Goal: Task Accomplishment & Management: Manage account settings

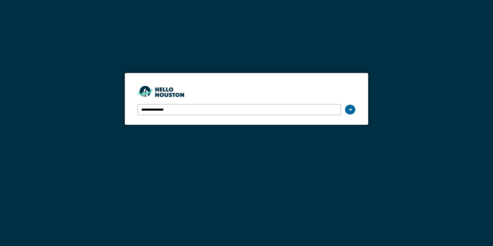
click at [346, 110] on div at bounding box center [350, 110] width 10 height 10
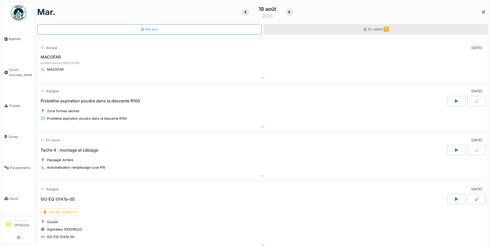
click at [348, 27] on div "En retard 15" at bounding box center [375, 29] width 224 height 10
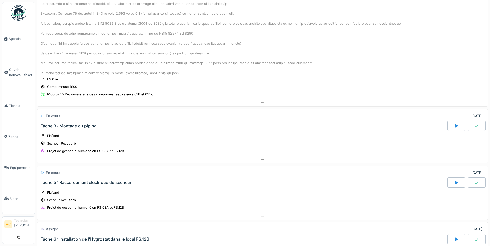
scroll to position [155, 0]
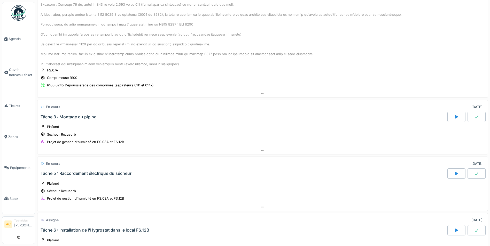
click at [474, 117] on icon at bounding box center [476, 116] width 4 height 3
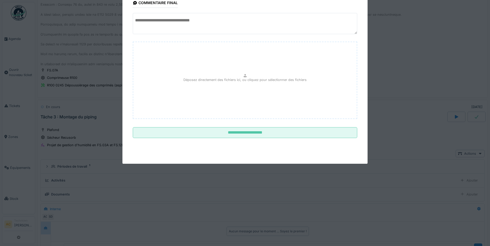
scroll to position [234, 0]
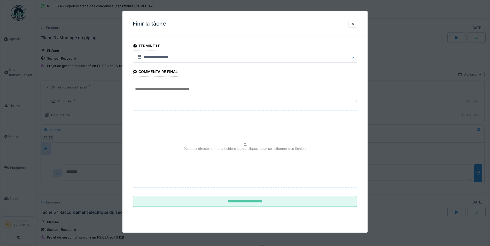
click at [190, 90] on textarea at bounding box center [245, 92] width 224 height 21
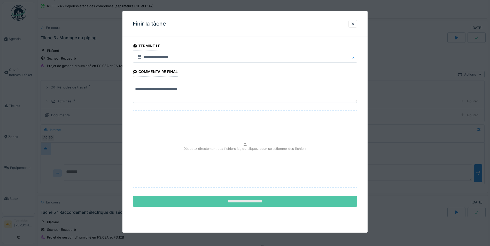
type textarea "**********"
click at [199, 199] on input "**********" at bounding box center [245, 201] width 224 height 11
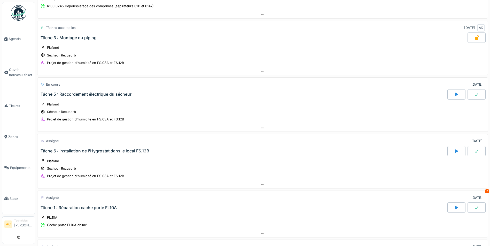
click at [474, 95] on icon at bounding box center [476, 94] width 4 height 3
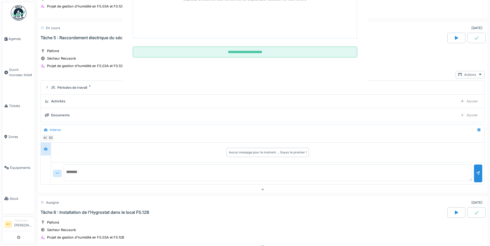
scroll to position [291, 0]
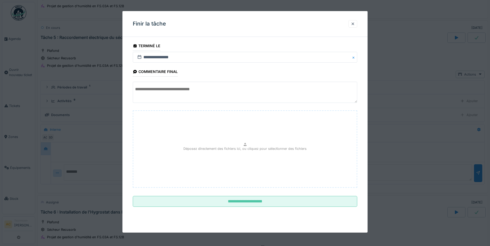
click at [193, 117] on div "Déposez directement des fichiers ici, ou cliquez pour sélectionner des fichiers" at bounding box center [245, 148] width 224 height 77
click at [152, 95] on textarea at bounding box center [245, 92] width 224 height 21
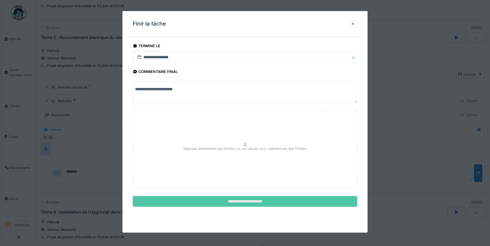
type textarea "**********"
click at [210, 201] on input "**********" at bounding box center [245, 201] width 224 height 11
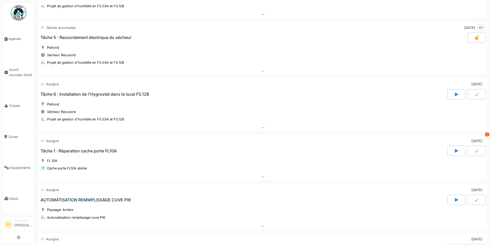
click at [474, 94] on icon at bounding box center [476, 94] width 5 height 4
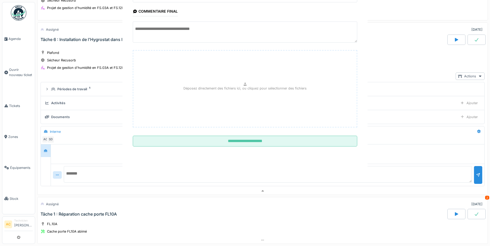
scroll to position [347, 0]
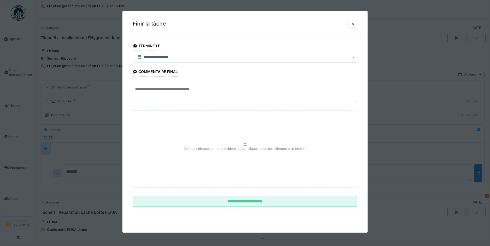
click at [193, 89] on textarea at bounding box center [245, 92] width 224 height 21
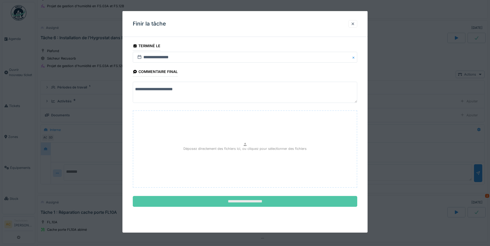
type textarea "**********"
click at [215, 205] on input "**********" at bounding box center [245, 201] width 224 height 11
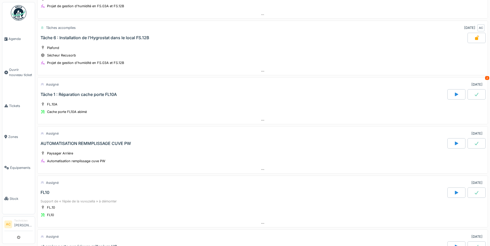
click at [474, 95] on icon at bounding box center [476, 94] width 5 height 4
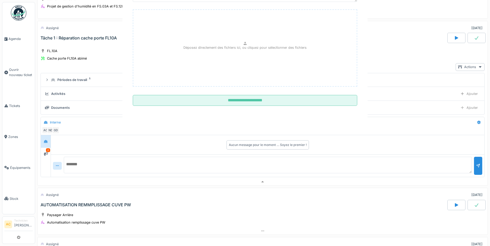
scroll to position [404, 0]
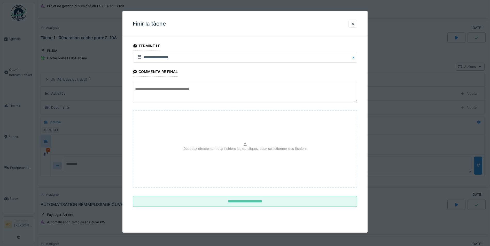
click at [191, 97] on textarea at bounding box center [245, 92] width 224 height 21
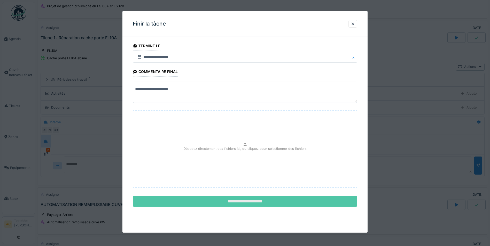
type textarea "**********"
click at [231, 199] on input "**********" at bounding box center [245, 201] width 224 height 11
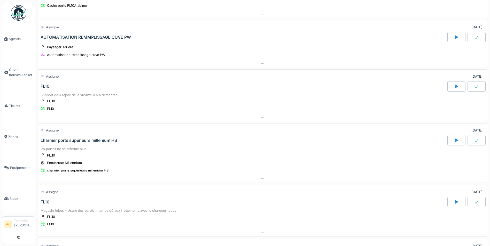
scroll to position [456, 0]
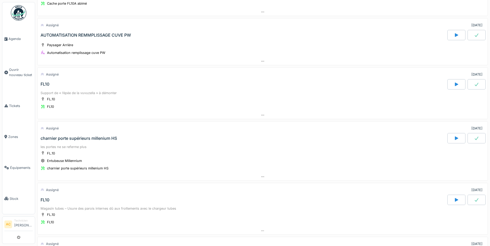
click at [46, 85] on div "FL10" at bounding box center [45, 84] width 9 height 5
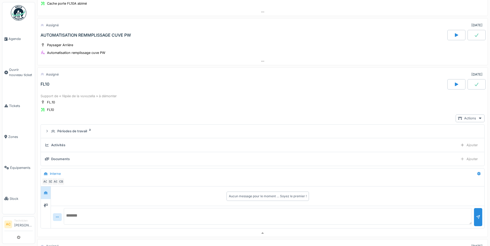
scroll to position [502, 0]
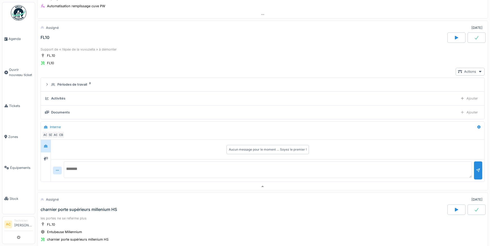
click at [41, 37] on div "FL10" at bounding box center [45, 37] width 9 height 5
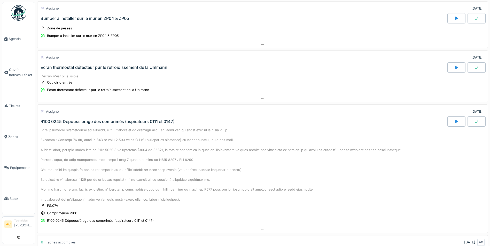
scroll to position [0, 0]
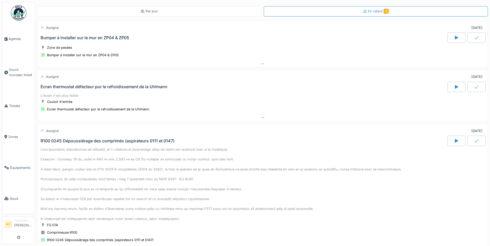
click at [19, 10] on img at bounding box center [18, 12] width 15 height 15
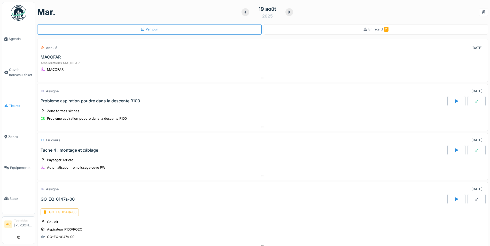
click at [17, 105] on span "Tickets" at bounding box center [21, 105] width 24 height 5
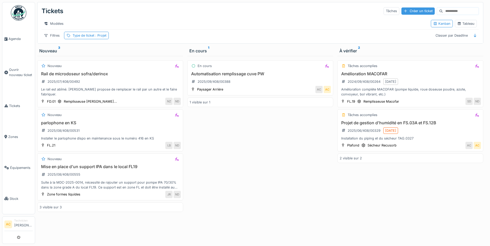
click at [406, 10] on div "Créer un ticket" at bounding box center [417, 10] width 33 height 7
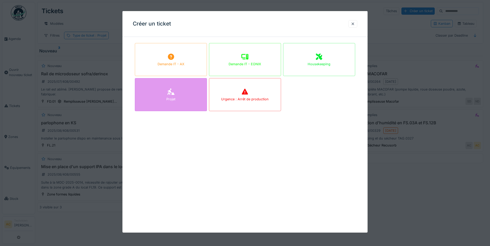
click at [165, 98] on div "Projet" at bounding box center [171, 94] width 72 height 33
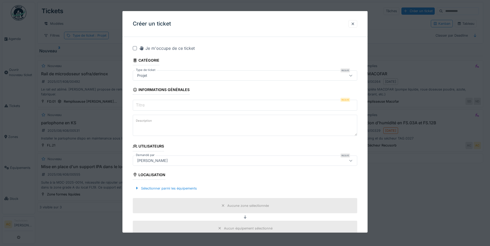
click at [152, 106] on input "Titre" at bounding box center [245, 105] width 224 height 11
click at [353, 23] on div at bounding box center [352, 23] width 4 height 5
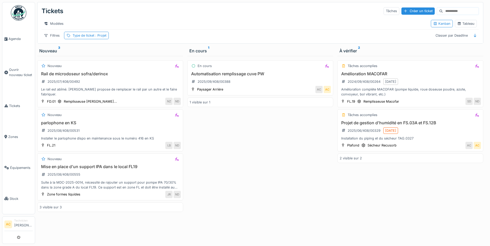
click at [17, 7] on img at bounding box center [18, 12] width 15 height 15
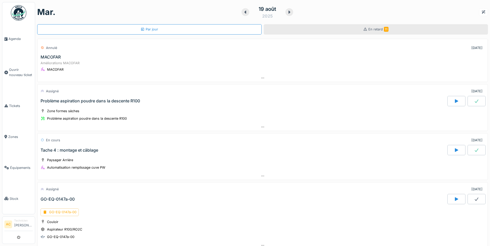
click at [371, 29] on span "En retard 11" at bounding box center [378, 29] width 20 height 4
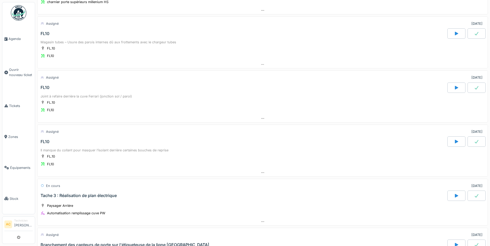
scroll to position [413, 0]
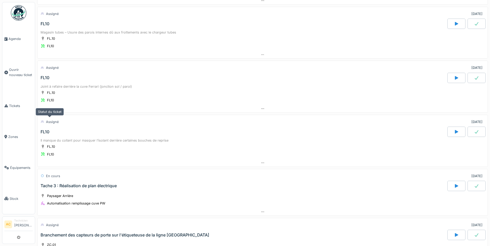
click at [47, 122] on div "Assigné" at bounding box center [52, 121] width 13 height 5
click at [54, 121] on div "Assigné" at bounding box center [52, 121] width 13 height 5
click at [43, 129] on div "FL10" at bounding box center [242, 132] width 407 height 10
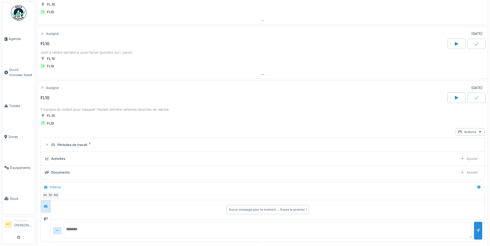
scroll to position [507, 0]
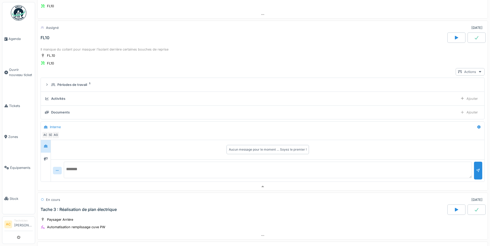
click at [478, 69] on div at bounding box center [480, 71] width 4 height 5
click at [450, 91] on div "Voir ticket FL10" at bounding box center [452, 94] width 37 height 8
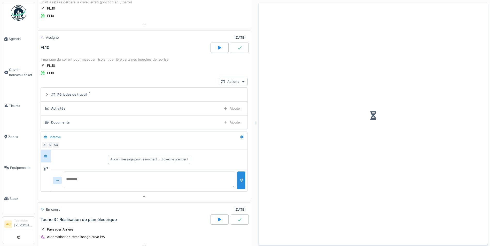
scroll to position [517, 0]
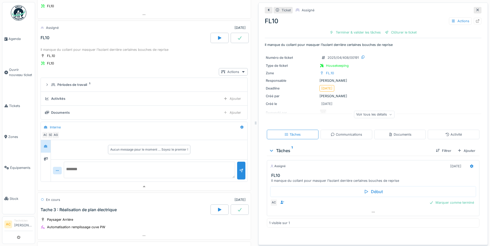
click at [476, 9] on icon at bounding box center [477, 10] width 3 height 3
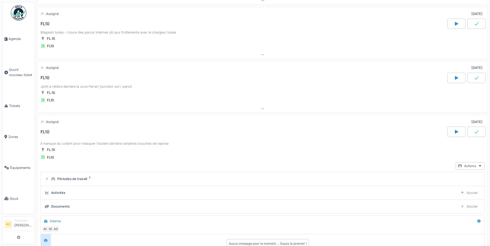
scroll to position [404, 0]
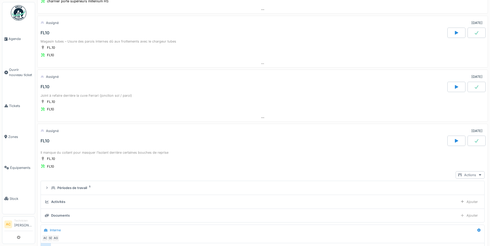
click at [462, 174] on div "Actions" at bounding box center [469, 174] width 29 height 7
click at [448, 198] on div "Voir ticket FL10" at bounding box center [452, 197] width 37 height 8
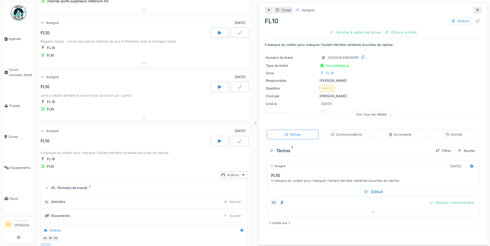
scroll to position [4, 0]
drag, startPoint x: 269, startPoint y: 200, endPoint x: 291, endPoint y: 210, distance: 24.6
click at [291, 210] on div at bounding box center [373, 212] width 212 height 7
click at [469, 165] on div at bounding box center [471, 166] width 4 height 5
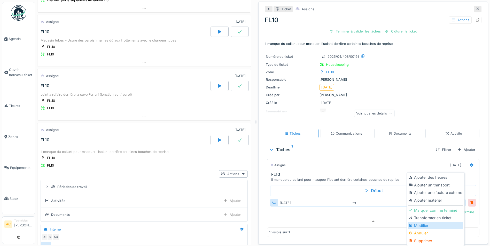
click at [431, 224] on div "Modifier" at bounding box center [434, 226] width 55 height 8
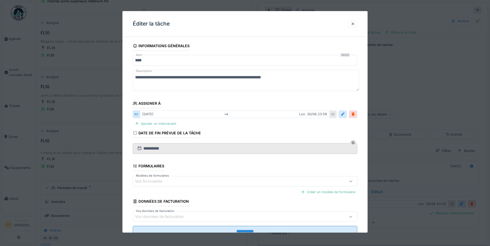
scroll to position [0, 0]
click at [355, 25] on div at bounding box center [352, 23] width 4 height 5
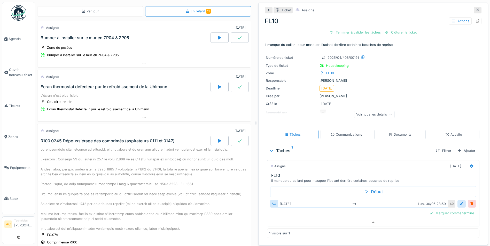
click at [19, 14] on img at bounding box center [18, 12] width 15 height 15
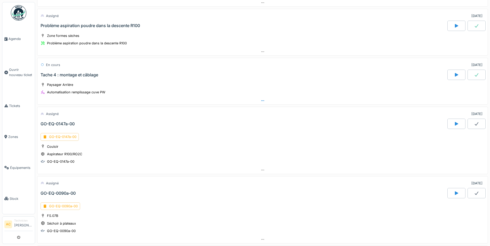
scroll to position [77, 0]
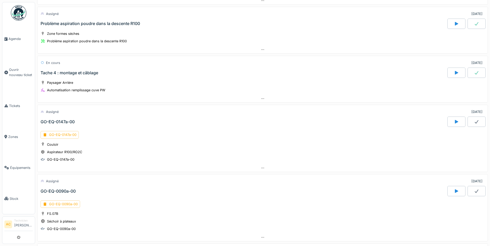
click at [55, 120] on div "GO-EQ-0147a-00" at bounding box center [58, 121] width 34 height 5
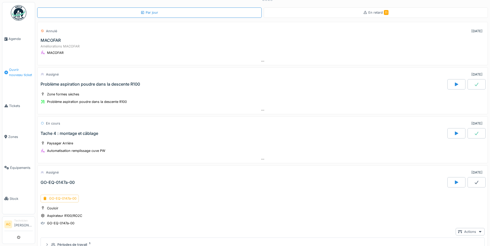
scroll to position [0, 0]
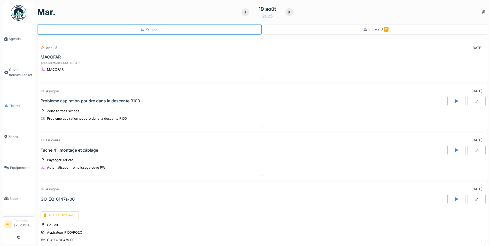
click at [12, 104] on span "Tickets" at bounding box center [21, 105] width 24 height 5
click at [16, 104] on span "Tickets" at bounding box center [21, 105] width 24 height 5
click at [15, 104] on span "Tickets" at bounding box center [21, 105] width 24 height 5
click at [13, 103] on span "Tickets" at bounding box center [21, 105] width 24 height 5
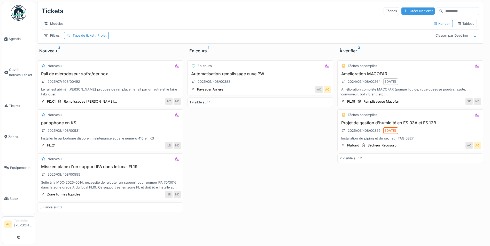
click at [405, 12] on div "Créer un ticket" at bounding box center [417, 10] width 33 height 7
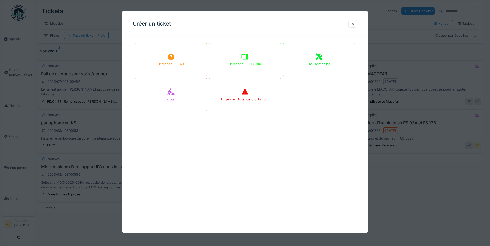
click at [337, 61] on div "Housekeeping" at bounding box center [319, 59] width 72 height 33
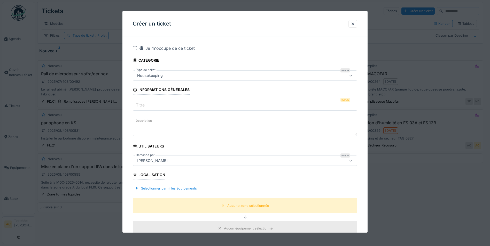
click at [158, 102] on input "Titre" at bounding box center [245, 105] width 224 height 11
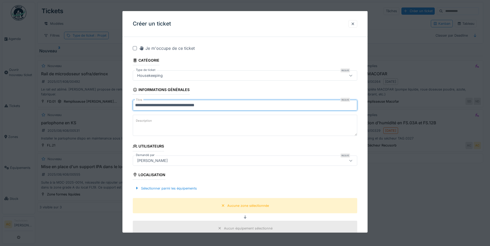
type input "**********"
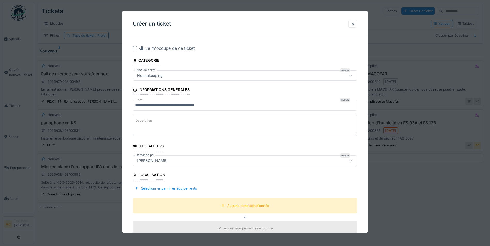
click at [154, 121] on textarea "Description" at bounding box center [245, 125] width 224 height 21
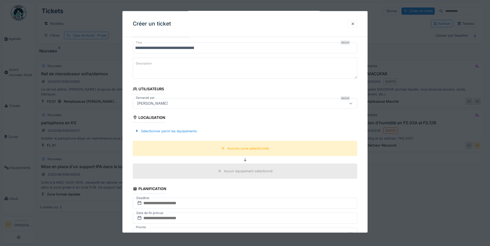
scroll to position [77, 0]
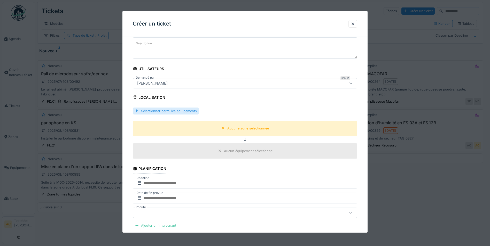
click at [141, 110] on div "Sélectionner parmi les équipements" at bounding box center [166, 111] width 66 height 7
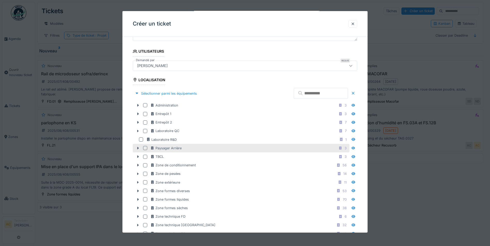
scroll to position [103, 0]
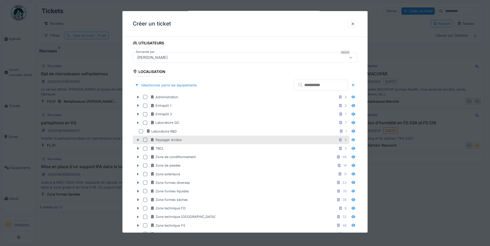
click at [137, 139] on icon at bounding box center [138, 139] width 4 height 3
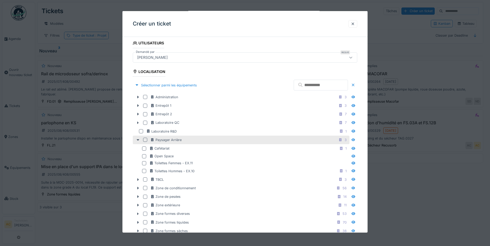
click at [145, 138] on div at bounding box center [145, 140] width 4 height 4
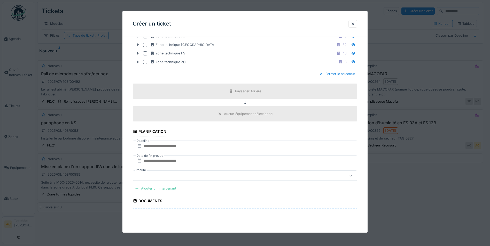
scroll to position [310, 0]
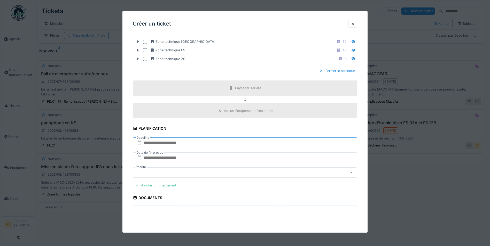
click at [150, 142] on input "text" at bounding box center [245, 143] width 224 height 11
click at [230, 203] on div "19" at bounding box center [229, 201] width 7 height 7
click at [160, 157] on input "text" at bounding box center [245, 158] width 224 height 11
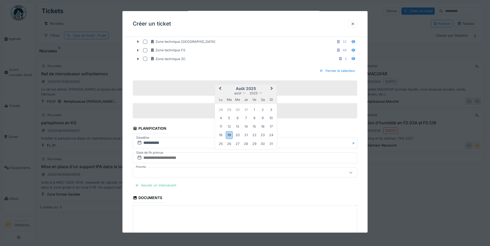
click at [271, 90] on button "Next Month" at bounding box center [272, 89] width 8 height 8
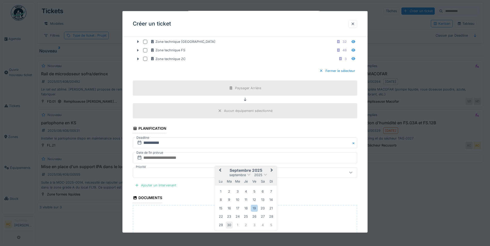
click at [229, 223] on div "30" at bounding box center [229, 225] width 7 height 7
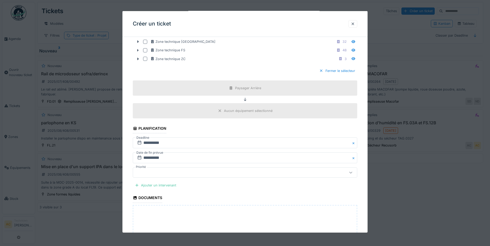
click at [149, 173] on div at bounding box center [231, 173] width 193 height 6
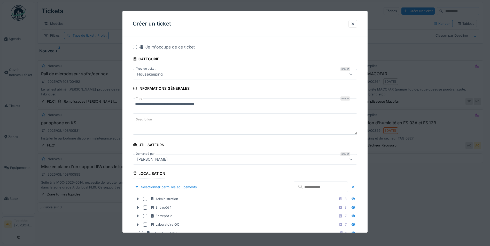
scroll to position [0, 0]
click at [135, 49] on div at bounding box center [135, 48] width 4 height 4
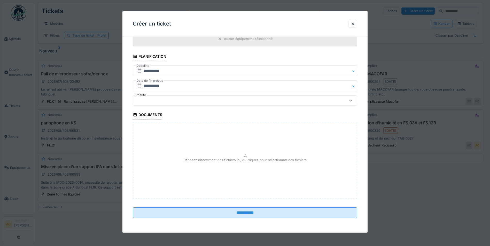
scroll to position [4, 0]
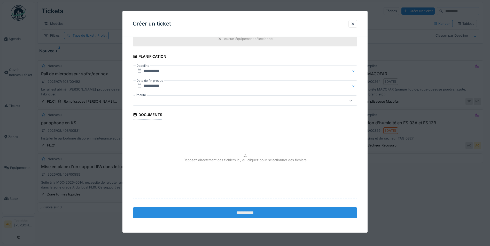
click at [266, 212] on input "**********" at bounding box center [245, 212] width 224 height 11
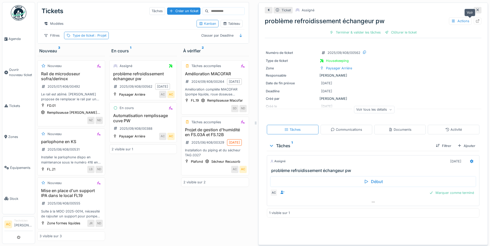
click at [476, 19] on icon at bounding box center [477, 20] width 3 height 3
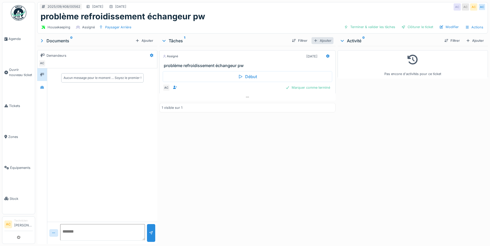
click at [324, 42] on div "Ajouter" at bounding box center [322, 40] width 22 height 7
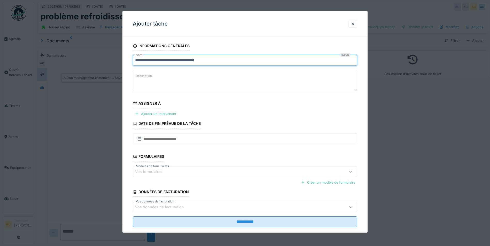
drag, startPoint x: 220, startPoint y: 62, endPoint x: 127, endPoint y: 66, distance: 93.2
click at [128, 66] on div "**********" at bounding box center [244, 141] width 245 height 201
type input "**********"
click at [165, 75] on textarea "Description" at bounding box center [245, 80] width 224 height 21
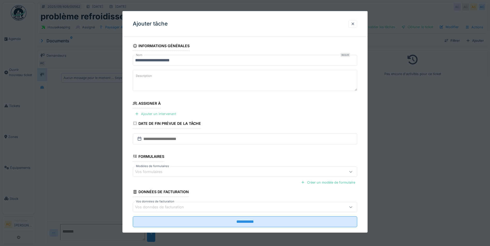
click at [156, 113] on div "Ajouter un intervenant" at bounding box center [155, 113] width 45 height 7
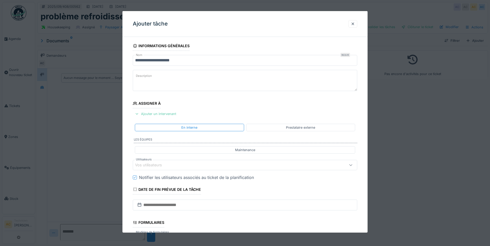
click at [159, 113] on div "Ajouter un intervenant" at bounding box center [155, 113] width 45 height 7
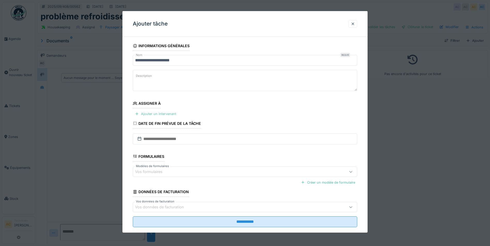
click at [159, 113] on div "Ajouter un intervenant" at bounding box center [155, 113] width 45 height 7
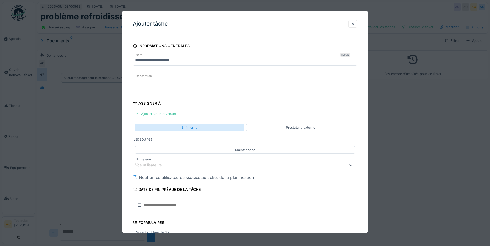
click at [211, 127] on div "En interne" at bounding box center [189, 127] width 109 height 7
click at [350, 166] on icon at bounding box center [350, 164] width 4 height 3
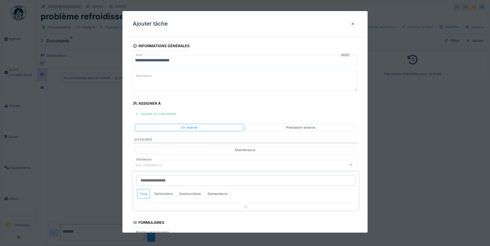
scroll to position [43, 0]
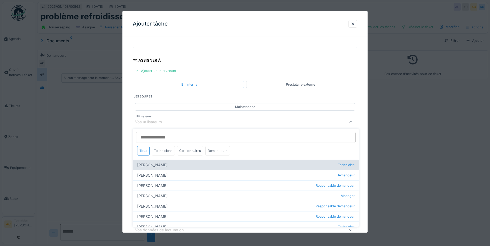
click at [146, 165] on div "Achraf Chihabi Technicien" at bounding box center [246, 165] width 226 height 10
type input "****"
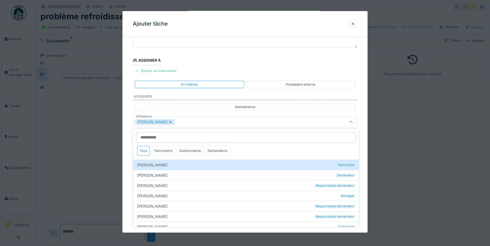
click at [286, 60] on fieldset "**********" at bounding box center [245, 136] width 224 height 277
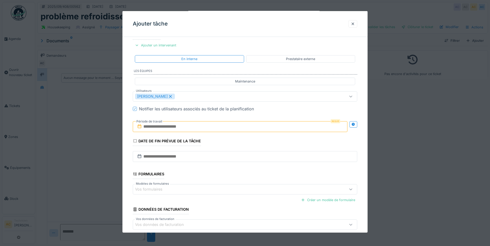
scroll to position [69, 0]
click at [202, 126] on input "text" at bounding box center [240, 126] width 214 height 11
click at [215, 186] on div "18" at bounding box center [215, 185] width 7 height 7
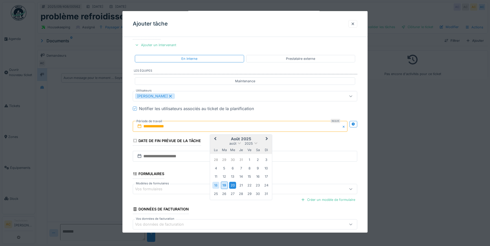
click at [231, 185] on div "20" at bounding box center [232, 185] width 7 height 7
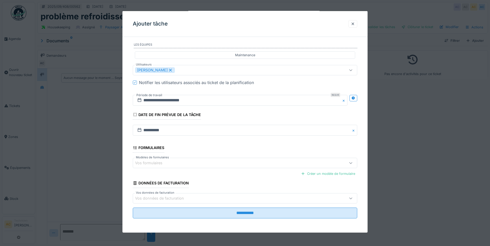
scroll to position [95, 0]
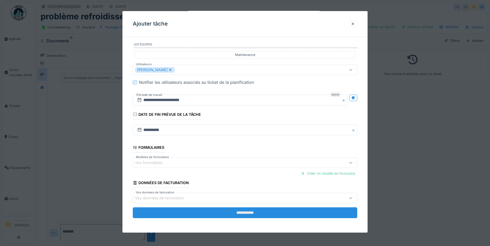
click at [230, 217] on input "**********" at bounding box center [245, 212] width 224 height 11
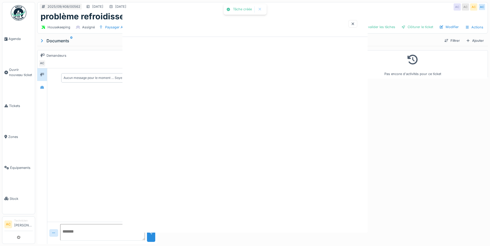
scroll to position [0, 0]
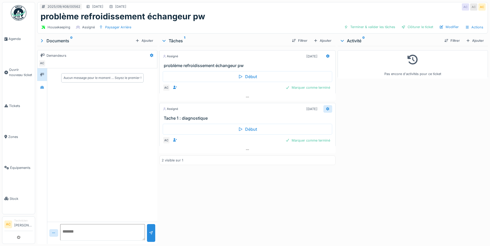
click at [326, 110] on icon at bounding box center [327, 109] width 3 height 4
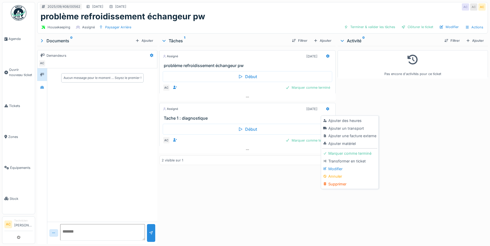
click at [261, 194] on div "Assigné 19/08/2025 problème refroidissement échangeur pw Début AC Marquer comme…" at bounding box center [247, 144] width 176 height 196
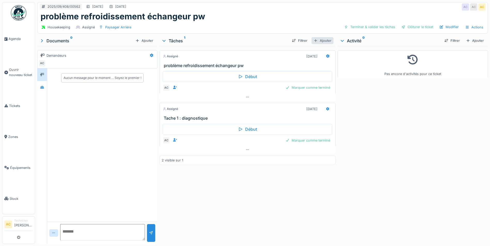
click at [321, 41] on div "Ajouter" at bounding box center [322, 40] width 22 height 7
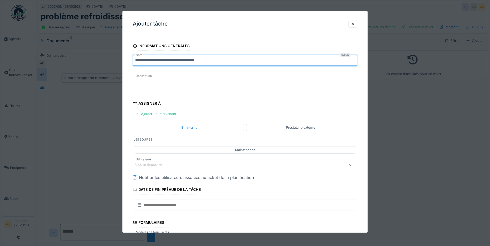
drag, startPoint x: 220, startPoint y: 61, endPoint x: 73, endPoint y: 68, distance: 147.3
click at [73, 68] on div "**********" at bounding box center [262, 123] width 454 height 246
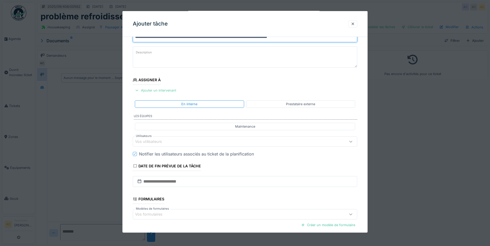
type input "**********"
click at [159, 88] on div "Ajouter un intervenant" at bounding box center [155, 90] width 45 height 7
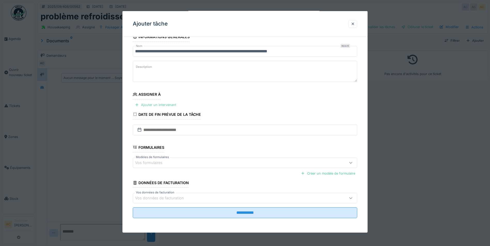
click at [155, 105] on div "Ajouter un intervenant" at bounding box center [155, 104] width 45 height 7
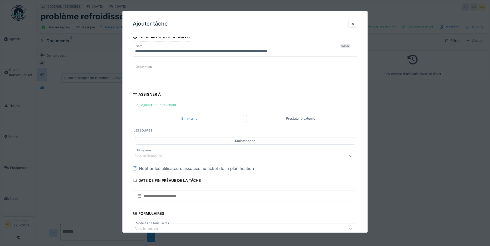
click at [152, 103] on div "Ajouter un intervenant" at bounding box center [155, 104] width 45 height 7
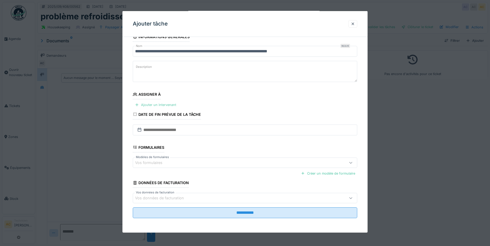
click at [158, 105] on div "Ajouter un intervenant" at bounding box center [155, 104] width 45 height 7
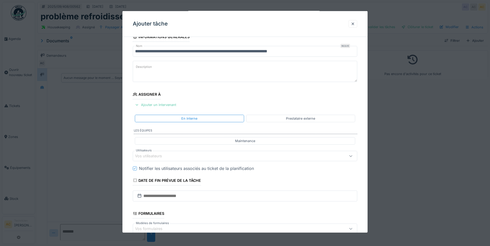
click at [158, 105] on div "Ajouter un intervenant" at bounding box center [155, 104] width 45 height 7
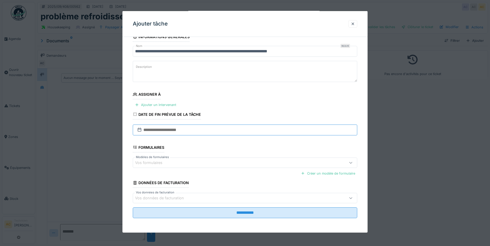
click at [182, 130] on input "text" at bounding box center [245, 130] width 224 height 11
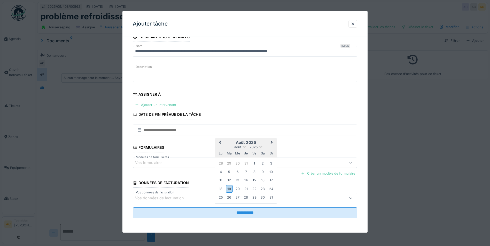
click at [157, 102] on div "Ajouter un intervenant" at bounding box center [155, 104] width 45 height 7
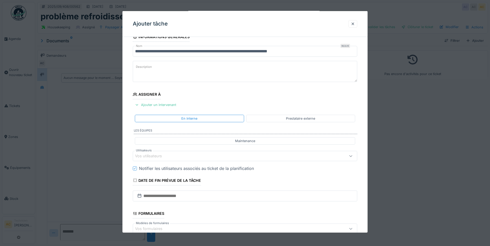
click at [165, 157] on div "Vos utilisateurs" at bounding box center [152, 156] width 34 height 6
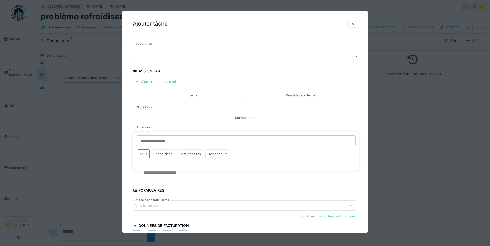
scroll to position [43, 0]
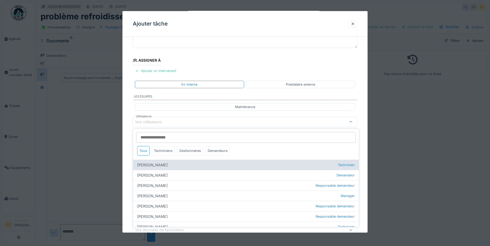
click at [143, 163] on div "[PERSON_NAME] Technicien" at bounding box center [246, 165] width 226 height 10
type input "****"
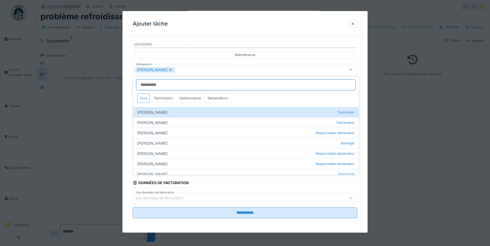
scroll to position [0, 0]
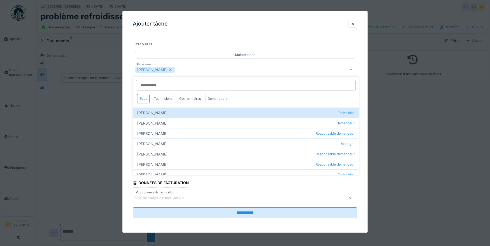
click at [364, 96] on div "**********" at bounding box center [244, 89] width 245 height 287
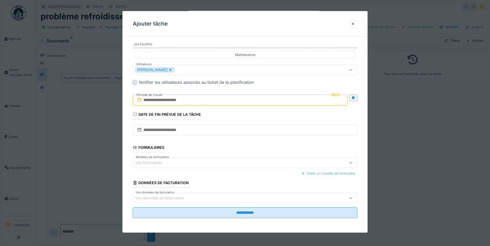
click at [166, 99] on input "text" at bounding box center [240, 100] width 214 height 11
click at [216, 160] on div "18" at bounding box center [215, 159] width 7 height 7
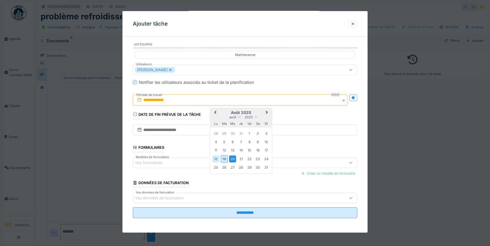
click at [232, 159] on div "20" at bounding box center [232, 159] width 7 height 7
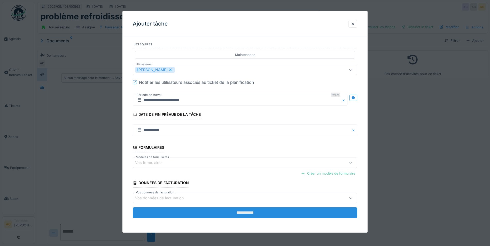
click at [213, 214] on input "**********" at bounding box center [245, 212] width 224 height 11
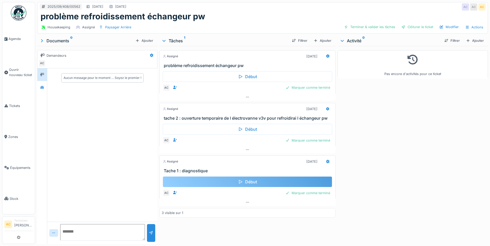
scroll to position [4, 0]
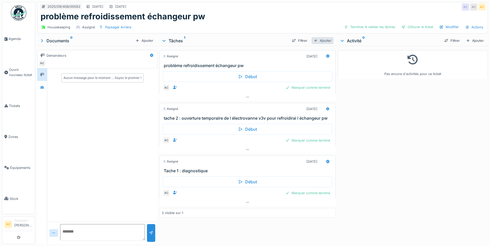
click at [321, 37] on div "Ajouter" at bounding box center [322, 40] width 22 height 7
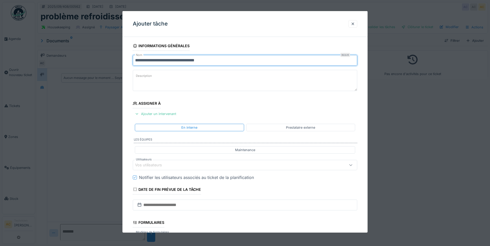
drag, startPoint x: 226, startPoint y: 61, endPoint x: 100, endPoint y: 68, distance: 126.9
click at [100, 68] on div "**********" at bounding box center [262, 123] width 454 height 246
type input "**********"
click at [146, 114] on div "Ajouter un intervenant" at bounding box center [155, 113] width 45 height 7
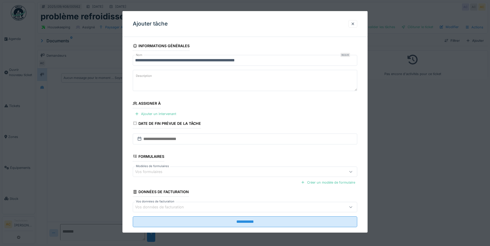
click at [159, 172] on div "Vos formulaires" at bounding box center [152, 172] width 35 height 6
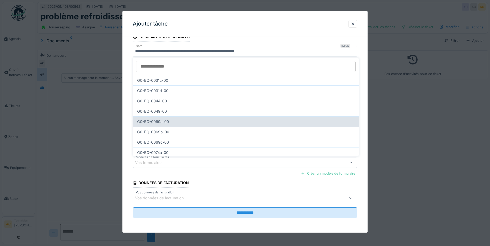
scroll to position [0, 0]
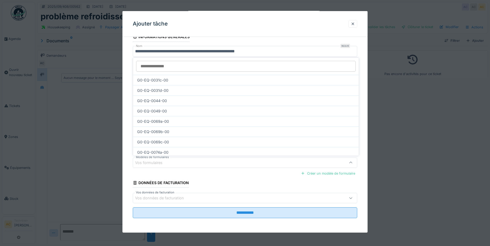
click at [128, 107] on div "**********" at bounding box center [244, 132] width 245 height 201
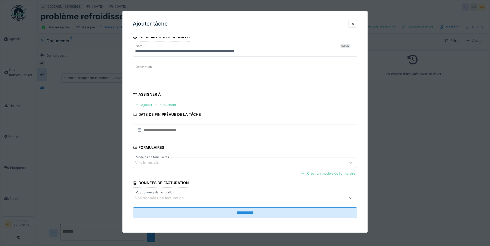
click at [158, 105] on div "Ajouter un intervenant" at bounding box center [155, 104] width 45 height 7
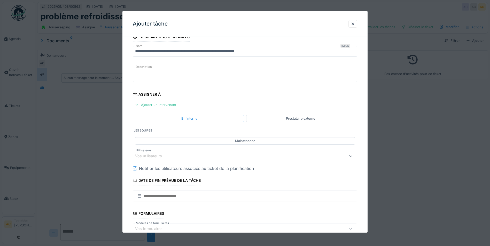
click at [208, 156] on div "Vos utilisateurs" at bounding box center [231, 156] width 193 height 6
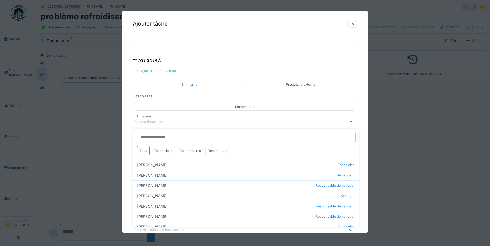
click at [189, 150] on div "Gestionnaires" at bounding box center [190, 151] width 26 height 10
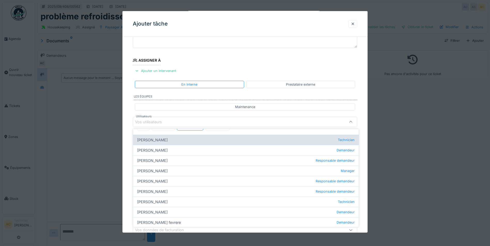
scroll to position [0, 0]
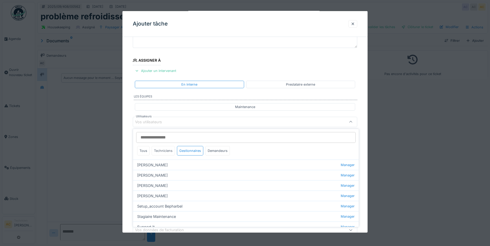
click at [162, 151] on div "Techniciens" at bounding box center [162, 151] width 23 height 10
click at [144, 149] on div "Tous" at bounding box center [143, 151] width 12 height 10
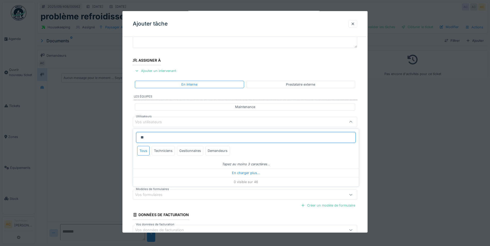
type input "*"
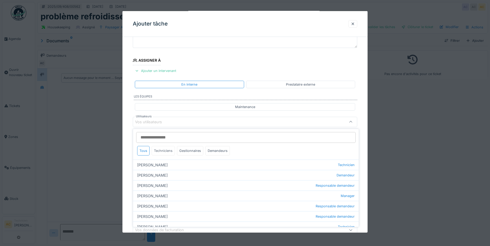
click at [166, 152] on div "Techniciens" at bounding box center [162, 151] width 23 height 10
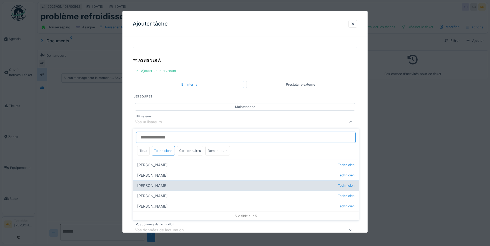
scroll to position [4, 0]
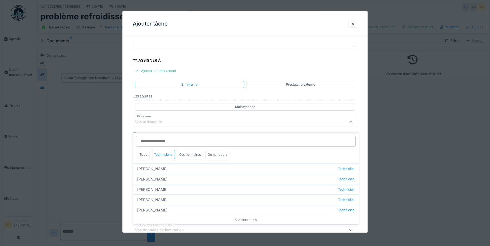
click at [187, 150] on div "Gestionnaires" at bounding box center [190, 155] width 26 height 10
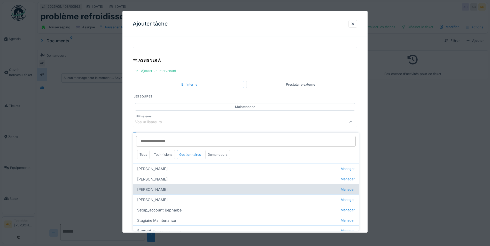
click at [165, 184] on div "Nicolas Declercq Manager" at bounding box center [246, 189] width 226 height 10
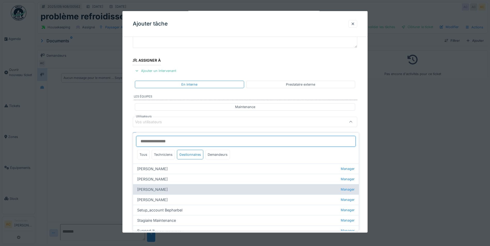
type input "****"
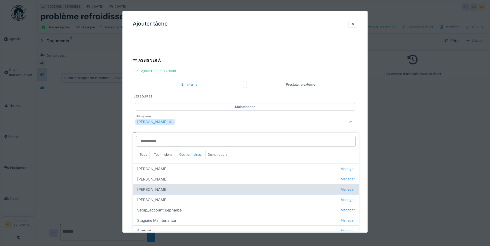
click at [149, 185] on div "Nicolas Declercq Manager" at bounding box center [246, 189] width 226 height 10
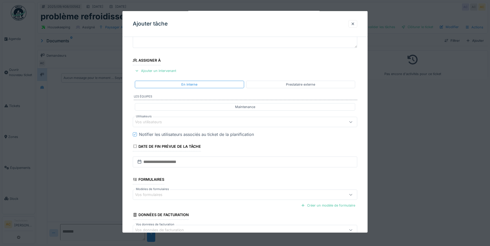
click at [276, 58] on fieldset "**********" at bounding box center [245, 126] width 224 height 257
click at [149, 70] on div "Ajouter un intervenant" at bounding box center [155, 70] width 45 height 7
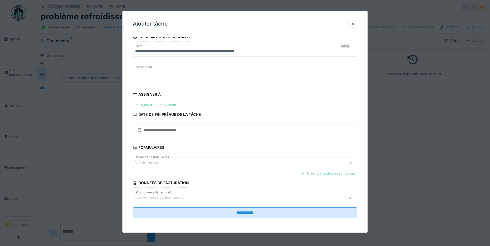
scroll to position [9, 0]
click at [142, 104] on div "Ajouter un intervenant" at bounding box center [155, 104] width 45 height 7
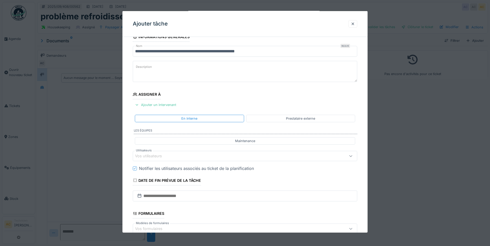
click at [313, 156] on div "Vos utilisateurs" at bounding box center [231, 156] width 193 height 6
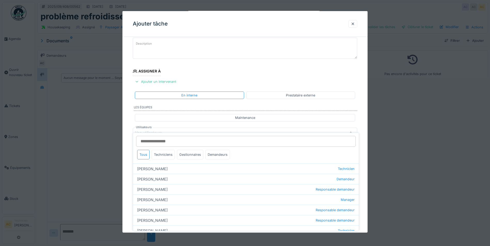
scroll to position [43, 0]
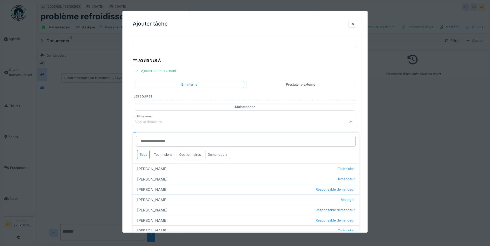
click at [191, 150] on div "Gestionnaires" at bounding box center [190, 155] width 26 height 10
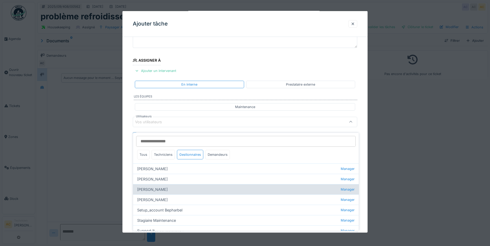
click at [290, 185] on div "Nicolas Declercq Manager" at bounding box center [246, 189] width 226 height 10
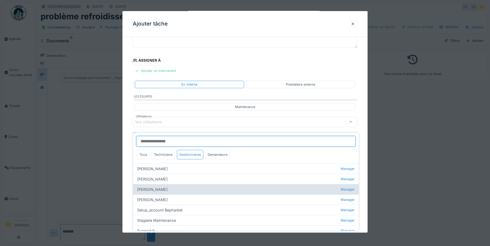
type input "****"
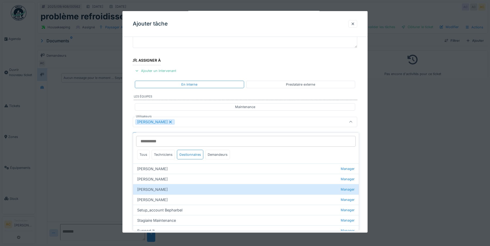
click at [200, 55] on fieldset "**********" at bounding box center [245, 136] width 224 height 277
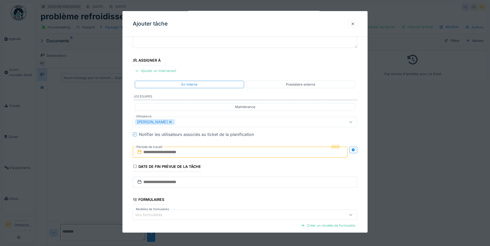
click at [213, 153] on input "text" at bounding box center [240, 152] width 214 height 11
click at [223, 210] on div "19" at bounding box center [224, 210] width 7 height 7
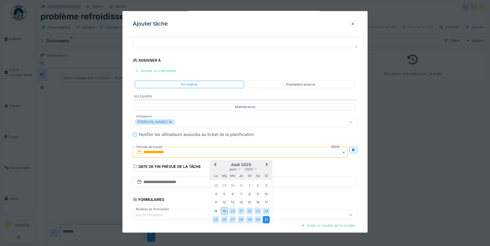
click at [265, 220] on div "31" at bounding box center [265, 219] width 7 height 7
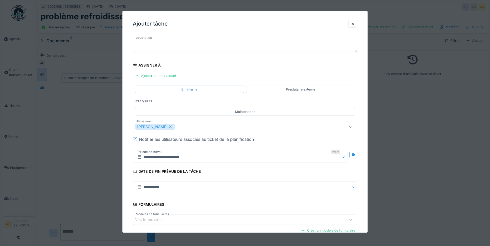
scroll to position [95, 0]
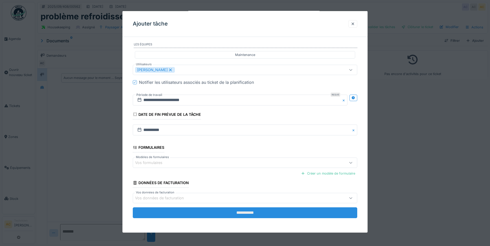
click at [234, 211] on input "**********" at bounding box center [245, 212] width 224 height 11
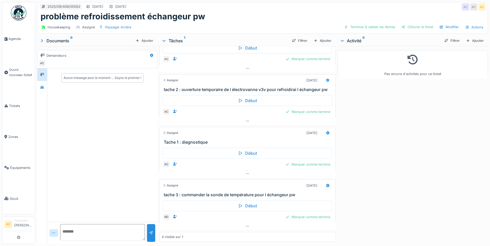
scroll to position [35, 0]
click at [326, 133] on icon at bounding box center [327, 133] width 3 height 4
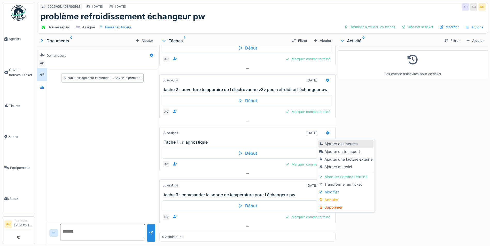
click at [344, 144] on div "Ajouter des heures" at bounding box center [345, 144] width 55 height 8
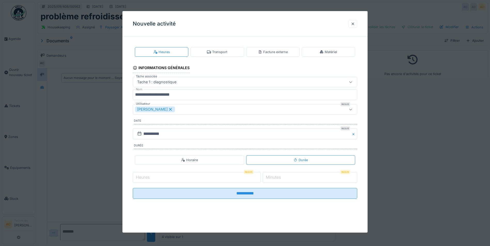
click at [179, 180] on input "Heures" at bounding box center [197, 177] width 128 height 11
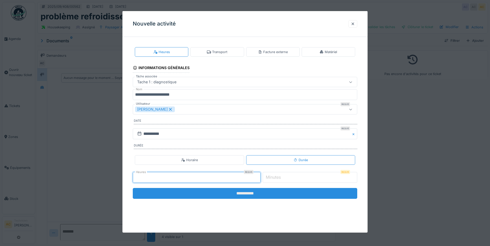
type input "*"
click at [255, 194] on input "**********" at bounding box center [245, 193] width 224 height 11
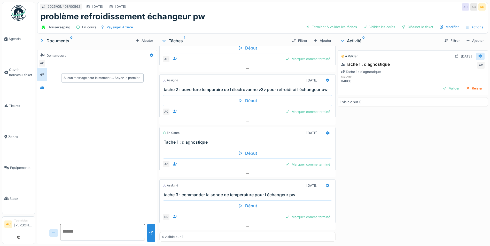
click at [478, 55] on icon at bounding box center [479, 56] width 3 height 4
click at [458, 68] on div "Modifier" at bounding box center [454, 68] width 25 height 8
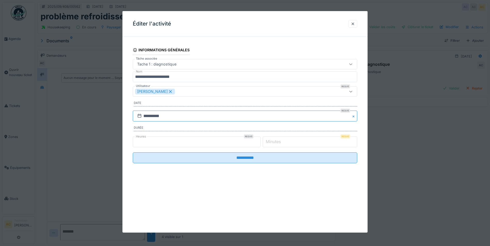
click at [301, 115] on input "**********" at bounding box center [245, 116] width 224 height 11
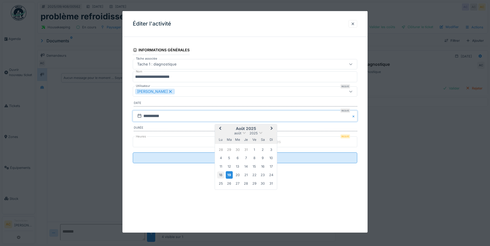
click at [221, 175] on div "18" at bounding box center [220, 175] width 7 height 7
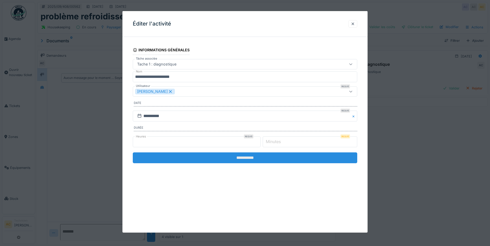
click at [196, 158] on input "**********" at bounding box center [245, 158] width 224 height 11
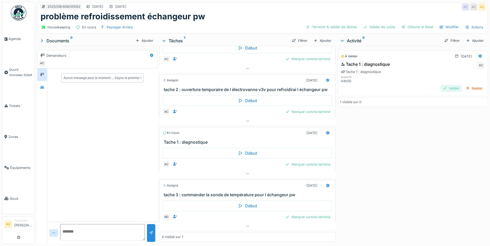
click at [440, 90] on div "Valider" at bounding box center [450, 88] width 21 height 7
click at [297, 165] on div "Marquer comme terminé" at bounding box center [307, 164] width 49 height 7
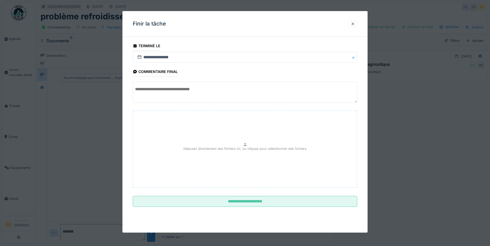
click at [162, 92] on textarea at bounding box center [245, 92] width 224 height 21
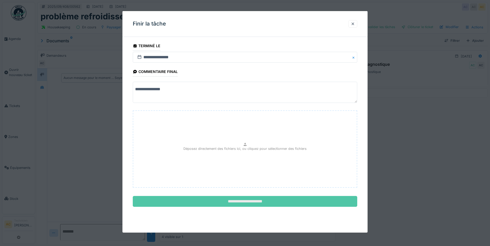
type textarea "**********"
click at [209, 199] on input "**********" at bounding box center [245, 201] width 224 height 11
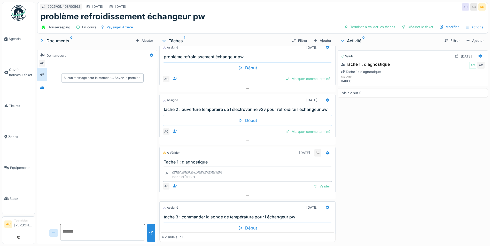
scroll to position [0, 0]
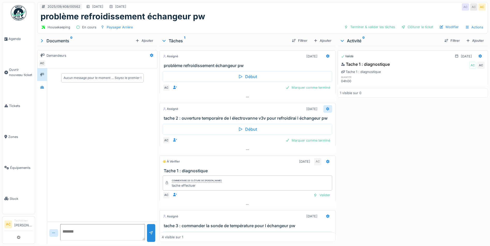
click at [326, 107] on icon at bounding box center [327, 109] width 3 height 4
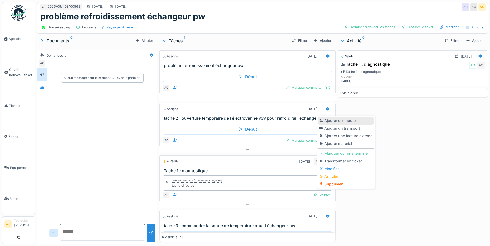
click at [337, 117] on div "Ajouter des heures" at bounding box center [345, 121] width 55 height 8
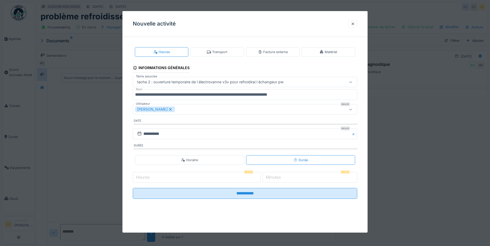
click at [165, 179] on input "Heures" at bounding box center [197, 177] width 128 height 11
type input "*"
click at [337, 135] on input "**********" at bounding box center [245, 134] width 224 height 11
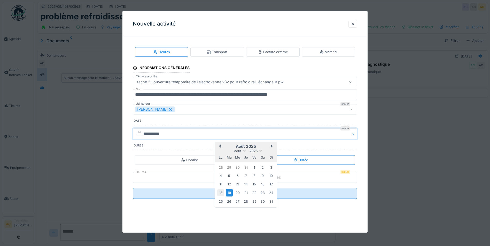
click at [220, 191] on div "18" at bounding box center [220, 192] width 7 height 7
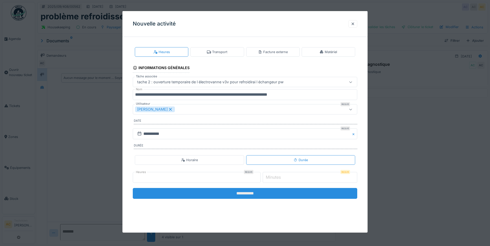
click at [226, 194] on input "**********" at bounding box center [245, 193] width 224 height 11
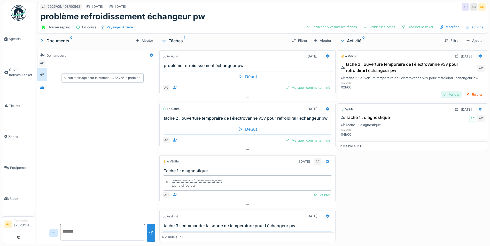
click at [440, 95] on div "Valider" at bounding box center [450, 94] width 21 height 7
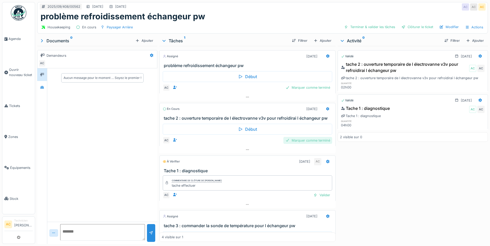
click at [298, 142] on div "Marquer comme terminé" at bounding box center [307, 140] width 49 height 7
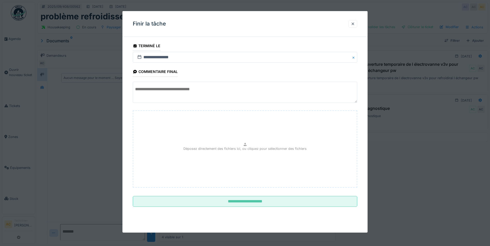
click at [184, 93] on textarea at bounding box center [245, 92] width 224 height 21
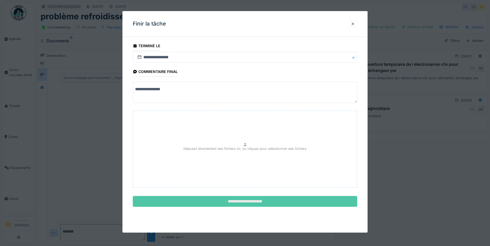
type textarea "**********"
click at [237, 206] on input "**********" at bounding box center [245, 201] width 224 height 11
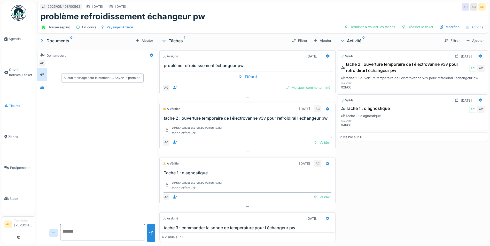
click at [12, 105] on span "Tickets" at bounding box center [21, 105] width 24 height 5
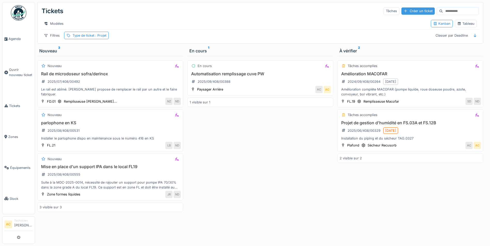
click at [402, 11] on div "Créer un ticket" at bounding box center [417, 10] width 33 height 7
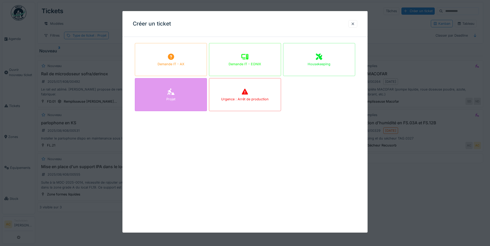
click at [169, 94] on icon at bounding box center [171, 92] width 8 height 6
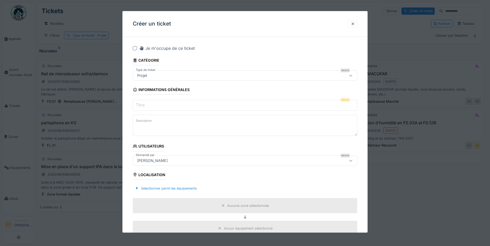
click at [191, 76] on div "Projet" at bounding box center [231, 76] width 193 height 6
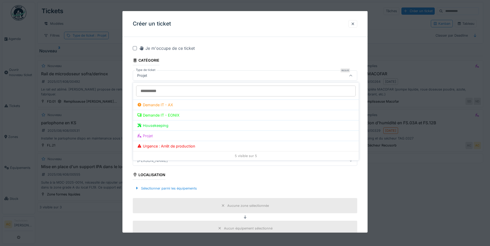
click at [197, 74] on div "Projet" at bounding box center [231, 76] width 193 height 6
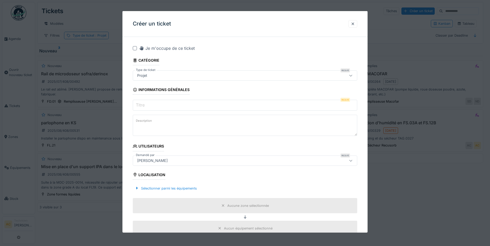
click at [145, 105] on label "Titre" at bounding box center [140, 105] width 11 height 6
click at [145, 105] on input "Titre" at bounding box center [245, 105] width 224 height 11
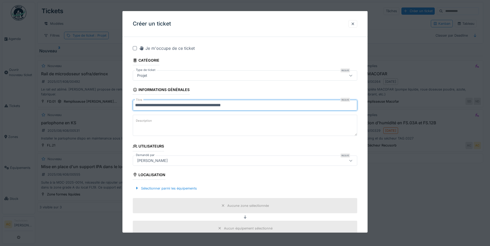
drag, startPoint x: 200, startPoint y: 105, endPoint x: 173, endPoint y: 105, distance: 26.8
click at [173, 105] on input "**********" at bounding box center [245, 105] width 224 height 11
click at [211, 105] on input "**********" at bounding box center [245, 105] width 224 height 11
click at [237, 102] on input "**********" at bounding box center [245, 105] width 224 height 11
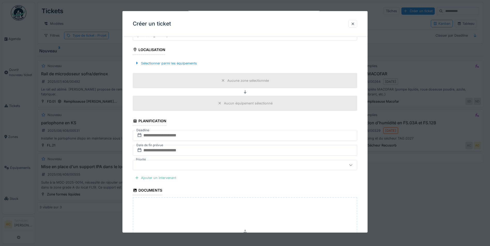
scroll to position [123, 0]
type input "**********"
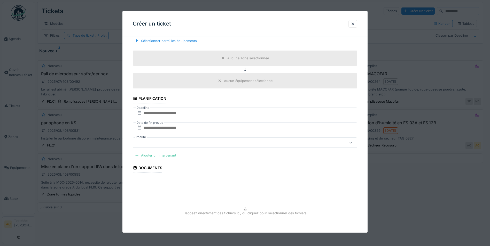
scroll to position [155, 0]
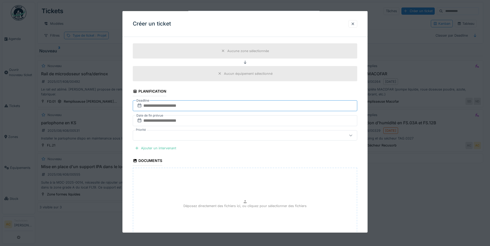
click at [157, 106] on input "text" at bounding box center [245, 105] width 224 height 11
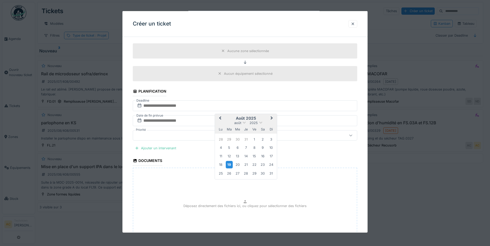
click at [229, 165] on div "19" at bounding box center [229, 164] width 7 height 7
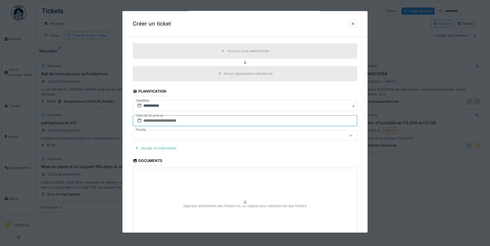
click at [157, 120] on input "text" at bounding box center [245, 120] width 224 height 11
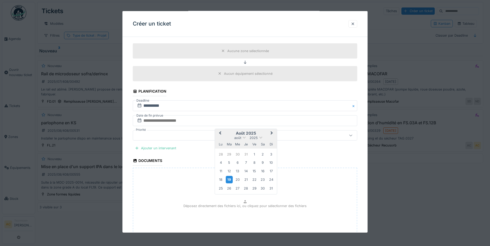
click at [230, 180] on div "19" at bounding box center [229, 179] width 7 height 7
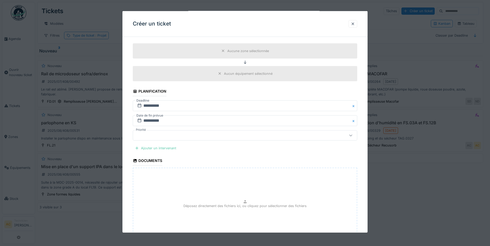
click at [154, 149] on div "Ajouter un intervenant" at bounding box center [155, 148] width 45 height 7
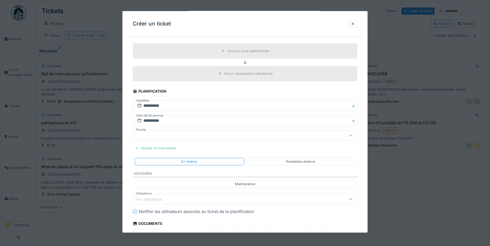
scroll to position [0, 0]
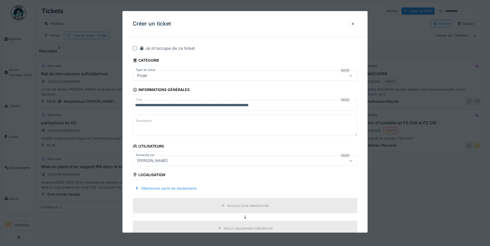
click at [135, 48] on div at bounding box center [135, 48] width 4 height 4
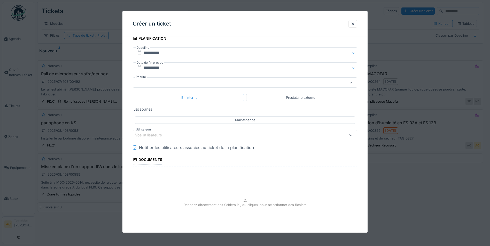
scroll to position [253, 0]
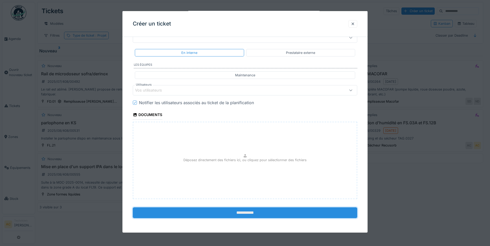
click at [252, 217] on input "**********" at bounding box center [245, 212] width 224 height 11
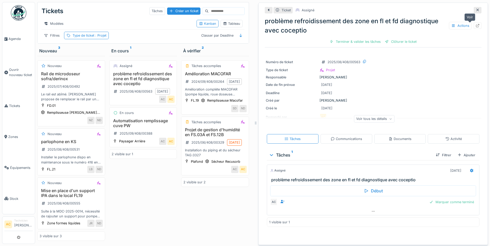
click at [475, 26] on icon at bounding box center [477, 25] width 4 height 3
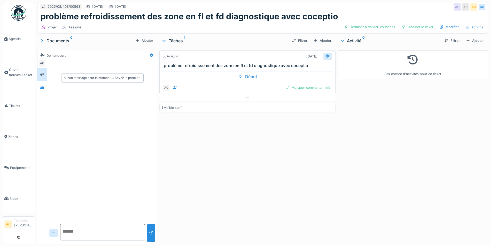
click at [327, 57] on icon at bounding box center [327, 55] width 4 height 3
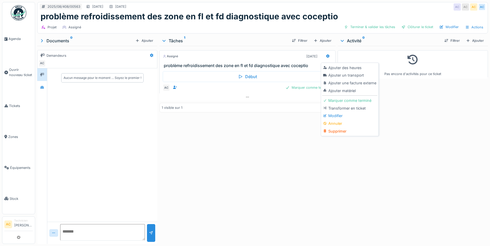
click at [345, 114] on div "Modifier" at bounding box center [349, 116] width 55 height 8
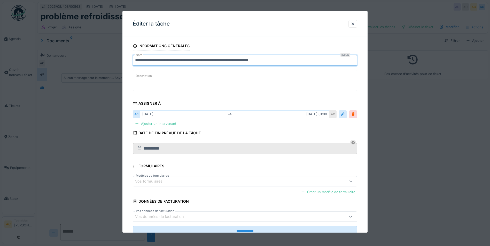
drag, startPoint x: 279, startPoint y: 61, endPoint x: 224, endPoint y: 64, distance: 54.8
click at [224, 64] on input "**********" at bounding box center [245, 60] width 224 height 11
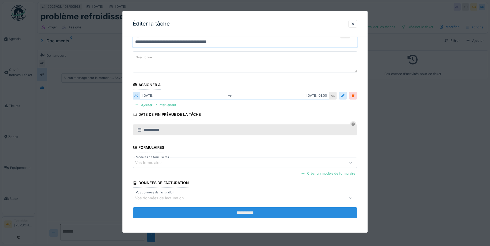
type input "**********"
click at [256, 212] on input "**********" at bounding box center [245, 212] width 224 height 11
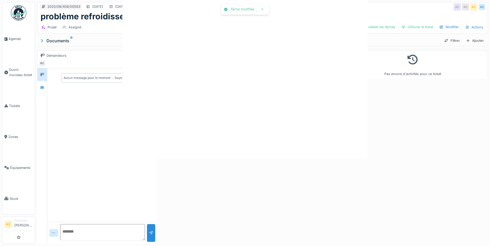
scroll to position [0, 0]
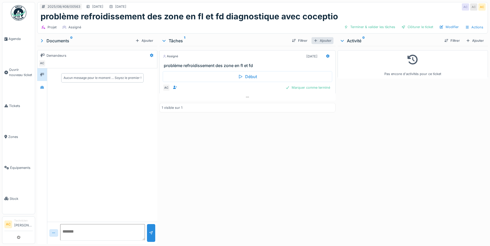
click at [325, 39] on div "Ajouter" at bounding box center [322, 40] width 22 height 7
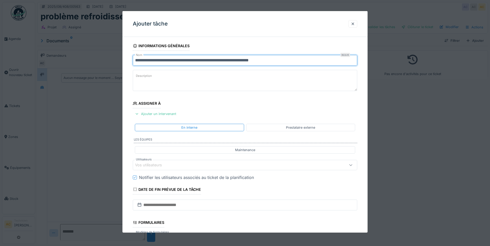
drag, startPoint x: 289, startPoint y: 61, endPoint x: 122, endPoint y: 59, distance: 167.2
click at [122, 59] on div "**********" at bounding box center [262, 123] width 454 height 246
type input "**********"
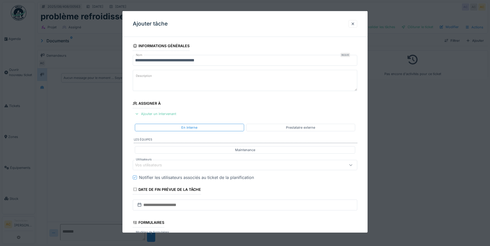
click at [165, 115] on div "Ajouter un intervenant" at bounding box center [155, 113] width 45 height 7
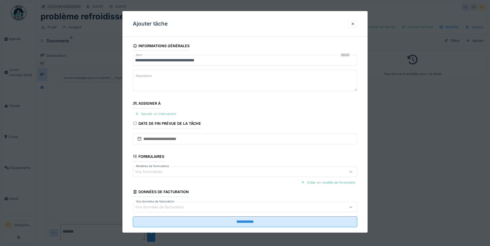
click at [138, 114] on div at bounding box center [137, 113] width 4 height 5
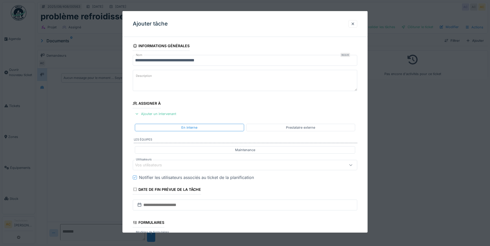
click at [174, 165] on div "Vos utilisateurs" at bounding box center [231, 165] width 193 height 6
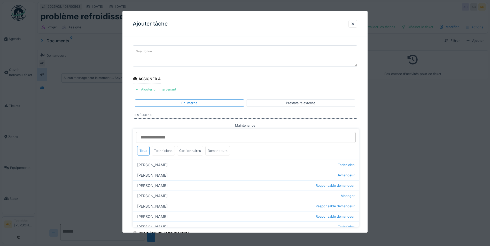
scroll to position [43, 0]
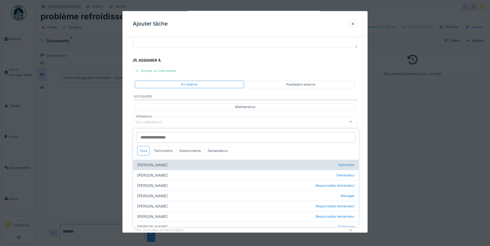
click at [148, 165] on div "[PERSON_NAME] Technicien" at bounding box center [246, 165] width 226 height 10
type input "****"
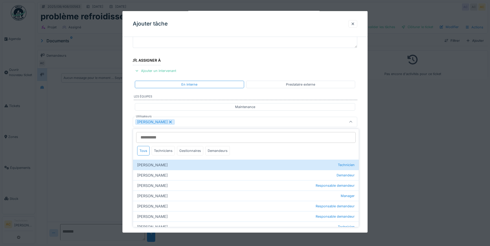
click at [283, 58] on fieldset "**********" at bounding box center [245, 136] width 224 height 277
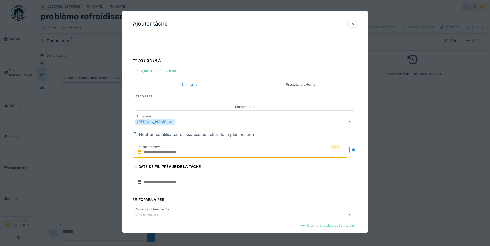
click at [166, 150] on input "text" at bounding box center [240, 152] width 214 height 11
click at [224, 210] on div "19" at bounding box center [224, 210] width 7 height 7
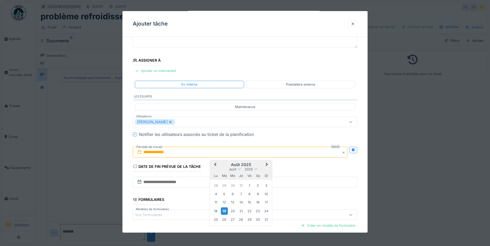
click at [224, 210] on div "19" at bounding box center [224, 210] width 7 height 7
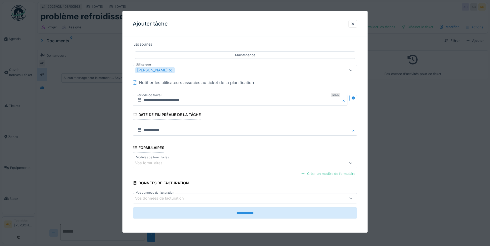
scroll to position [95, 0]
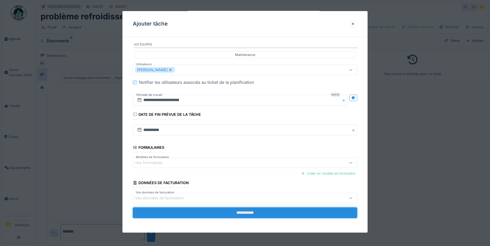
click at [247, 212] on input "**********" at bounding box center [245, 212] width 224 height 11
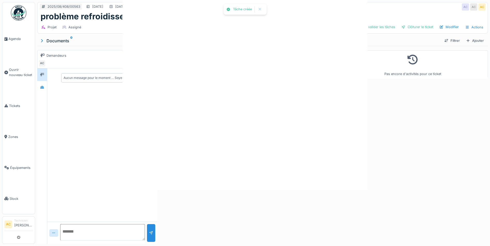
scroll to position [0, 0]
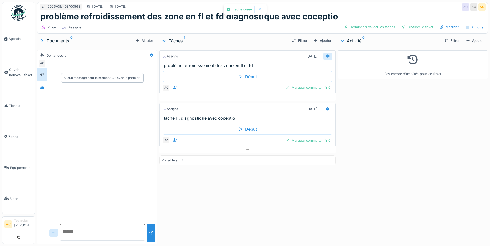
click at [326, 56] on icon at bounding box center [327, 56] width 3 height 4
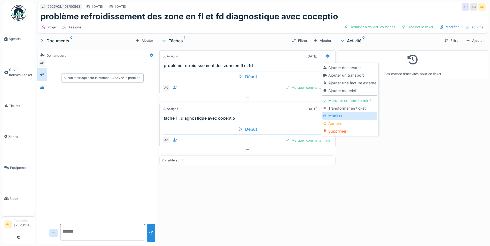
click at [345, 114] on div "Modifier" at bounding box center [349, 116] width 55 height 8
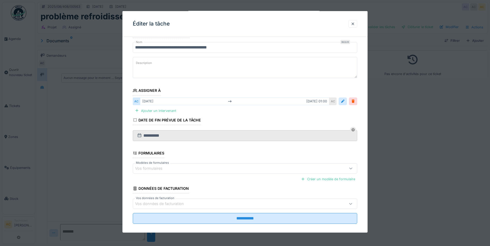
scroll to position [19, 0]
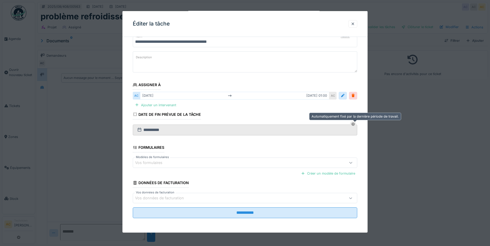
click at [354, 123] on icon at bounding box center [352, 124] width 3 height 3
click at [354, 124] on icon at bounding box center [352, 124] width 3 height 3
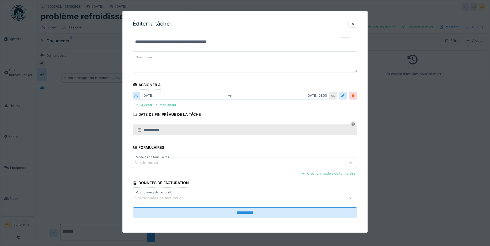
scroll to position [0, 0]
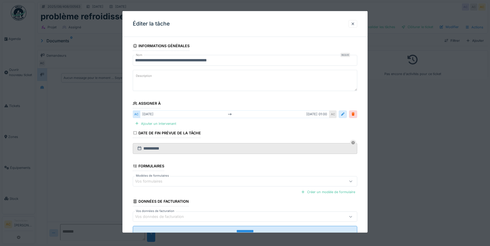
click at [345, 114] on div at bounding box center [342, 114] width 4 height 5
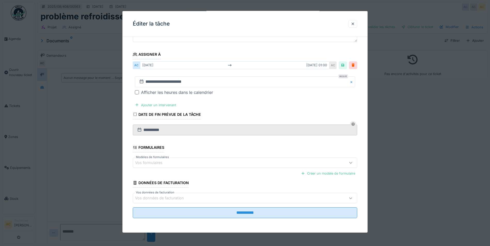
scroll to position [4, 0]
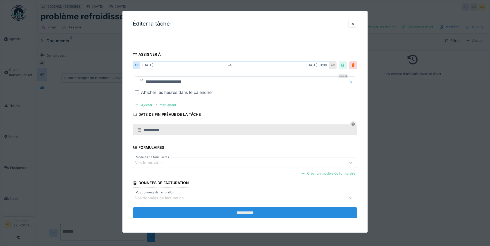
click at [255, 214] on input "**********" at bounding box center [245, 212] width 224 height 11
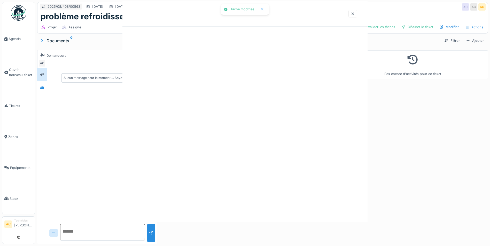
scroll to position [0, 0]
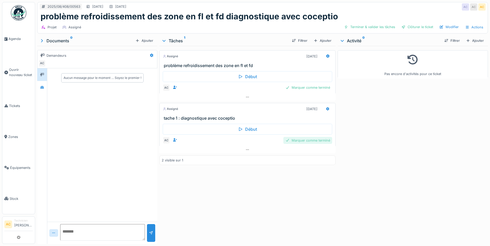
click at [310, 137] on div "Marquer comme terminé" at bounding box center [307, 140] width 49 height 7
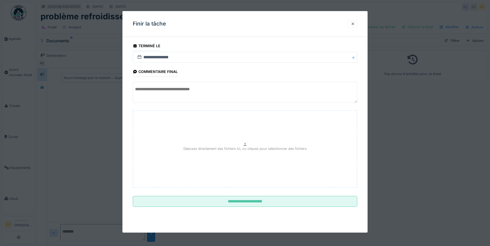
click at [150, 98] on textarea at bounding box center [245, 92] width 224 height 21
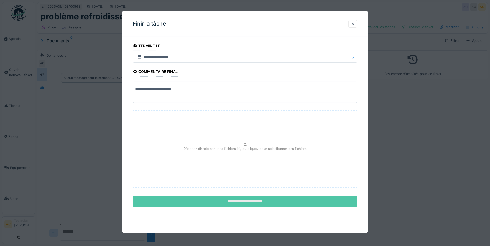
type textarea "**********"
click at [242, 202] on input "**********" at bounding box center [245, 201] width 224 height 11
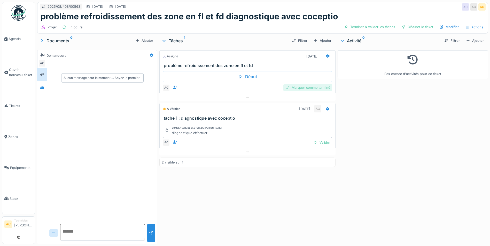
click at [308, 84] on div "Marquer comme terminé" at bounding box center [307, 87] width 49 height 7
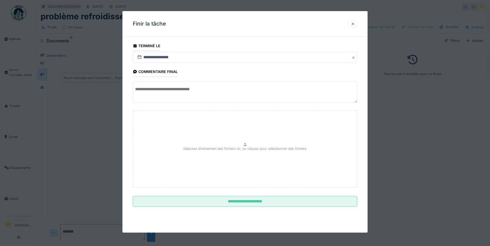
click at [355, 25] on div at bounding box center [352, 23] width 4 height 5
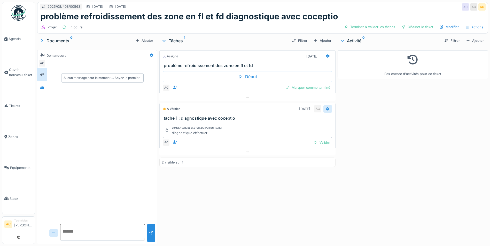
click at [325, 107] on icon at bounding box center [327, 108] width 4 height 3
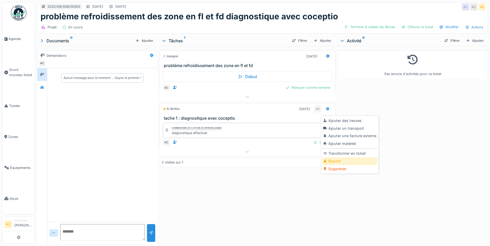
click at [340, 158] on div "Rouvrir" at bounding box center [349, 161] width 55 height 8
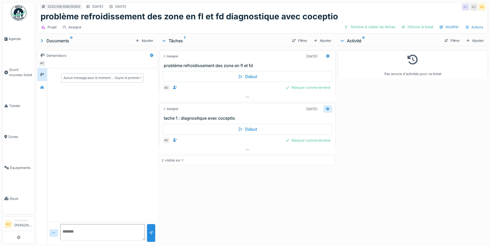
click at [326, 107] on icon at bounding box center [327, 108] width 4 height 3
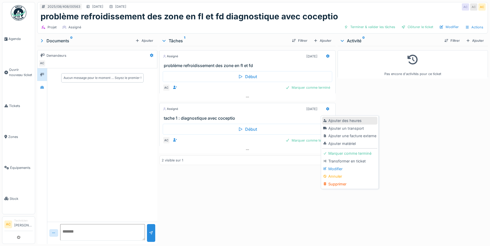
click at [343, 118] on div "Ajouter des heures" at bounding box center [349, 121] width 55 height 8
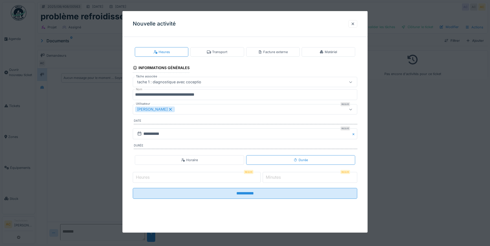
click at [165, 177] on input "Heures" at bounding box center [197, 177] width 128 height 11
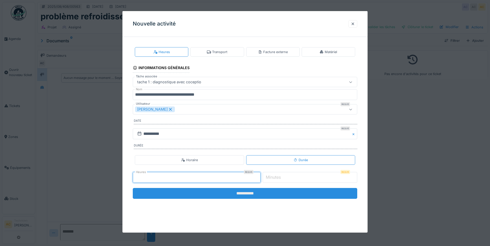
type input "*"
click at [245, 195] on input "**********" at bounding box center [245, 193] width 224 height 11
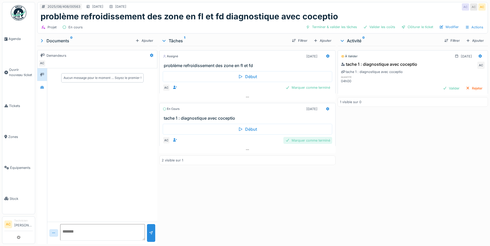
click at [300, 139] on div "Marquer comme terminé" at bounding box center [307, 140] width 49 height 7
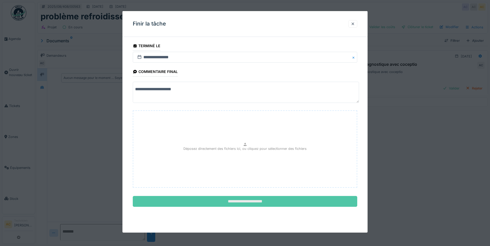
click at [229, 201] on input "**********" at bounding box center [245, 201] width 224 height 11
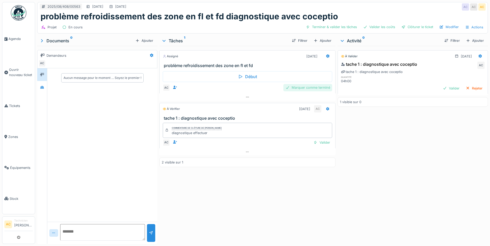
click at [301, 84] on div "Marquer comme terminé" at bounding box center [307, 87] width 49 height 7
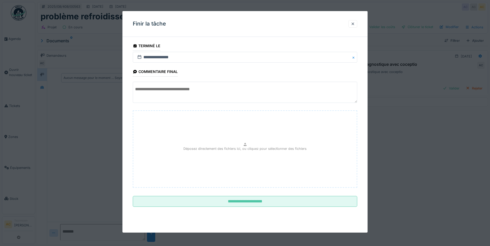
click at [156, 92] on textarea at bounding box center [245, 92] width 224 height 21
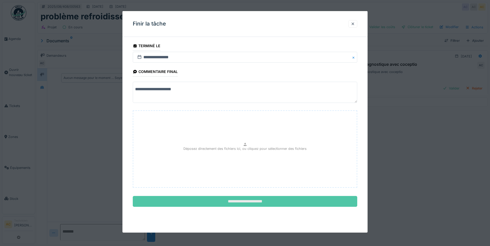
type textarea "**********"
click at [279, 204] on input "**********" at bounding box center [245, 201] width 224 height 11
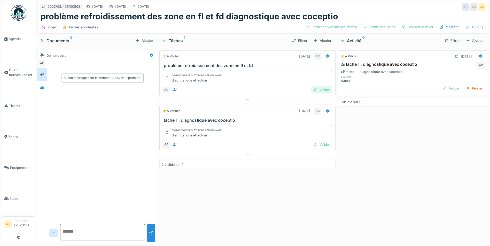
click at [326, 86] on div "Valider" at bounding box center [321, 89] width 21 height 7
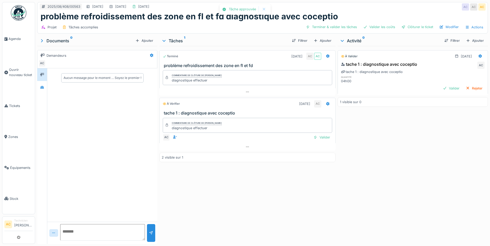
click at [320, 85] on div "Commentaire de clôture de Achraf Chihabi diagnostique effectuer" at bounding box center [247, 77] width 169 height 15
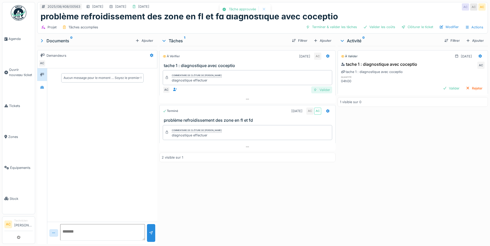
click at [322, 86] on div "Valider" at bounding box center [321, 89] width 21 height 7
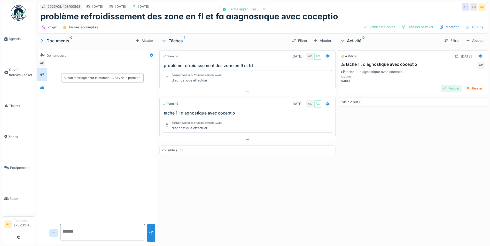
click at [444, 86] on div "Valider" at bounding box center [450, 88] width 21 height 7
click at [17, 14] on img at bounding box center [18, 12] width 15 height 15
click at [19, 12] on img at bounding box center [18, 12] width 15 height 15
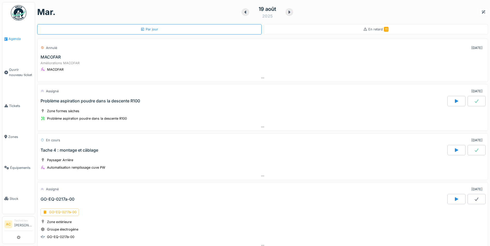
click at [8, 39] on li "Agenda" at bounding box center [18, 38] width 28 height 5
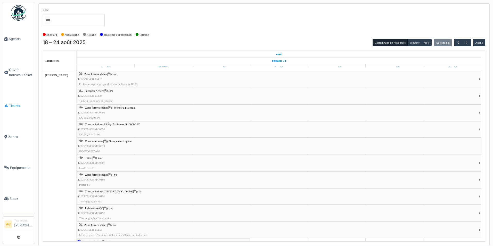
click at [18, 103] on span "Tickets" at bounding box center [21, 105] width 24 height 5
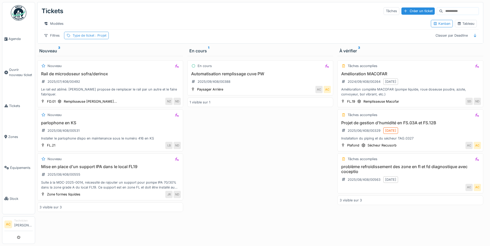
click at [102, 37] on span ": Projet" at bounding box center [100, 36] width 12 height 4
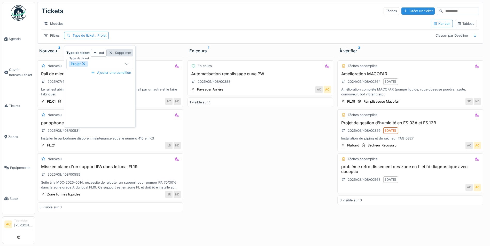
click at [117, 53] on div "Supprimer" at bounding box center [120, 52] width 27 height 7
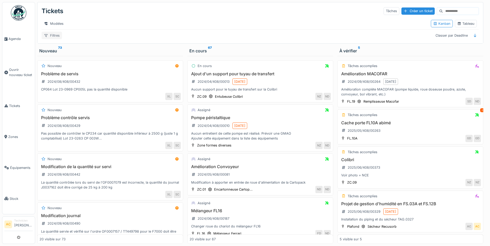
click at [50, 39] on div "Filtres" at bounding box center [52, 35] width 20 height 7
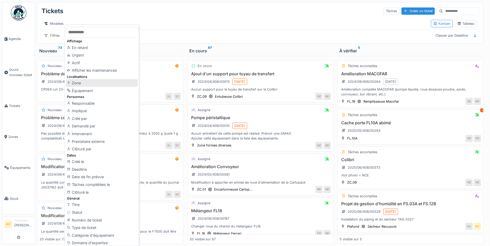
click at [79, 83] on div "Zone" at bounding box center [102, 83] width 72 height 8
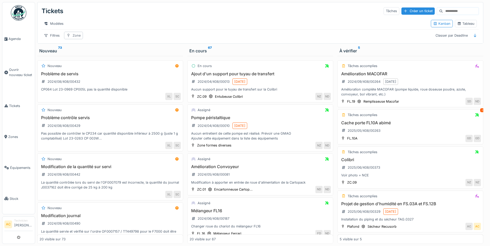
click at [74, 37] on div "Zone" at bounding box center [77, 35] width 8 height 5
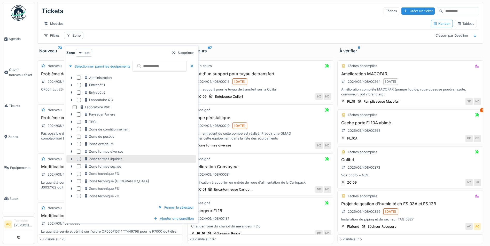
click at [72, 158] on icon at bounding box center [71, 158] width 4 height 3
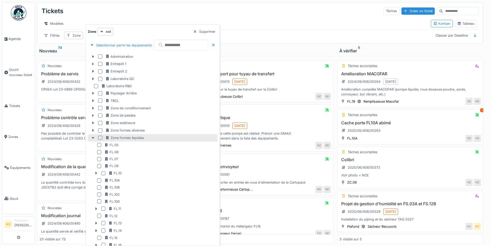
click at [100, 139] on div at bounding box center [100, 138] width 4 height 4
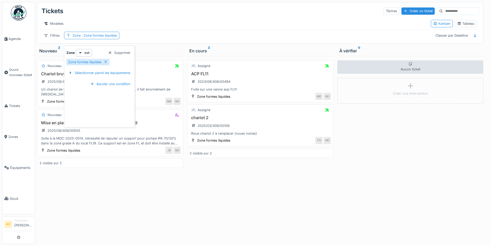
click at [135, 189] on div "Nouveau Chariot bruyant 2025/08/408/00557 Un chariot de flacons a certainement …" at bounding box center [110, 150] width 146 height 188
